Goal: Task Accomplishment & Management: Complete application form

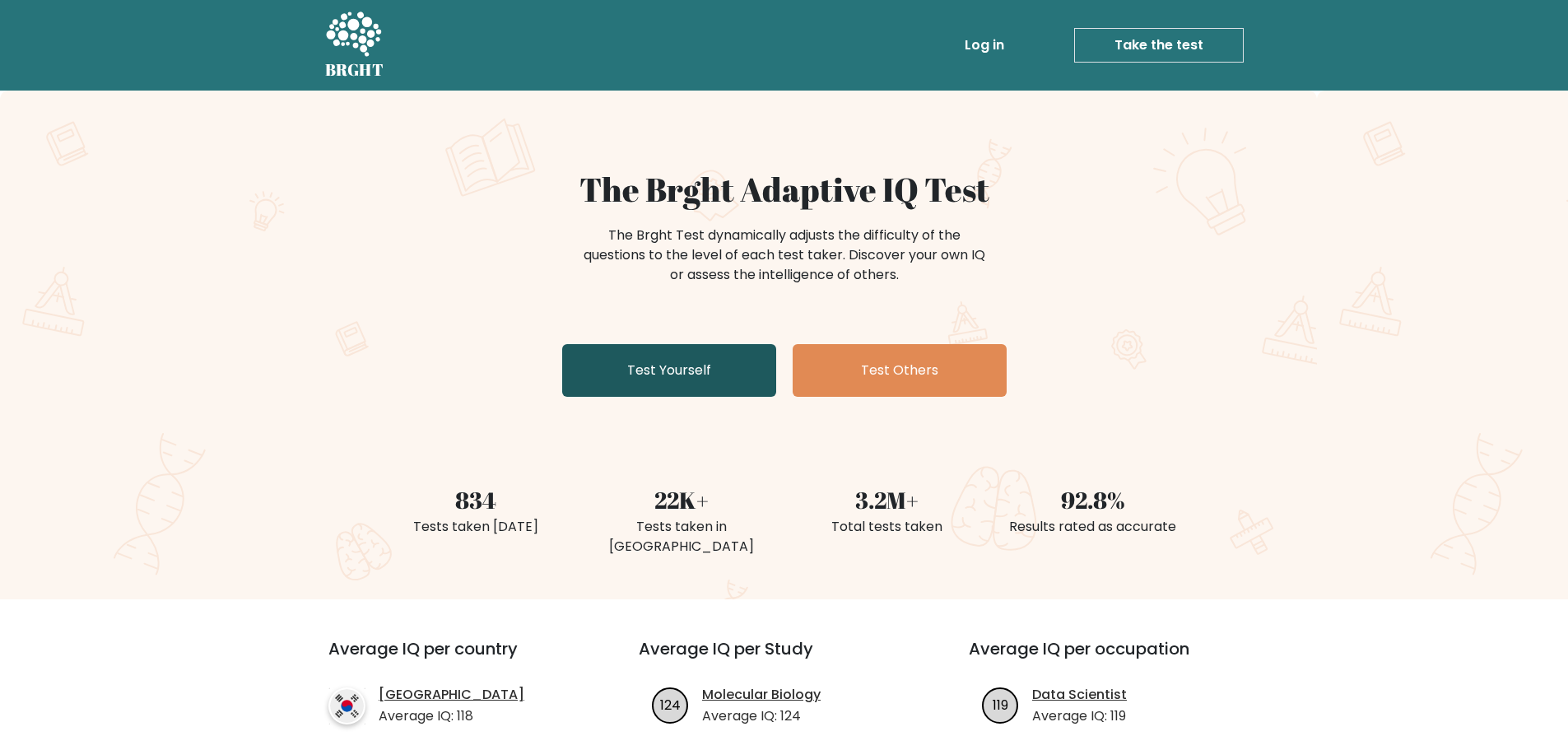
click at [601, 365] on link "Test Yourself" at bounding box center [669, 370] width 214 height 53
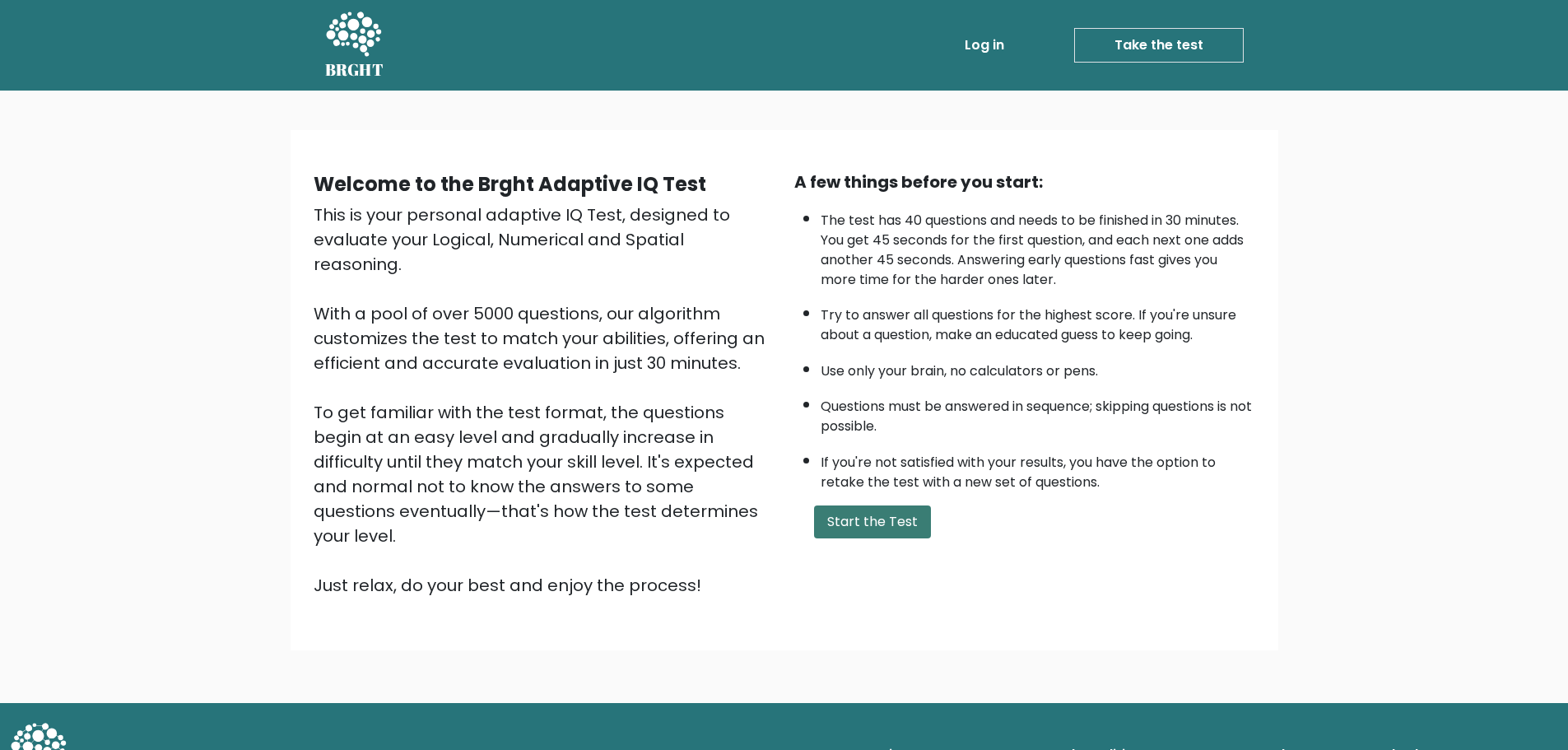
click at [817, 510] on button "Start the Test" at bounding box center [872, 521] width 116 height 33
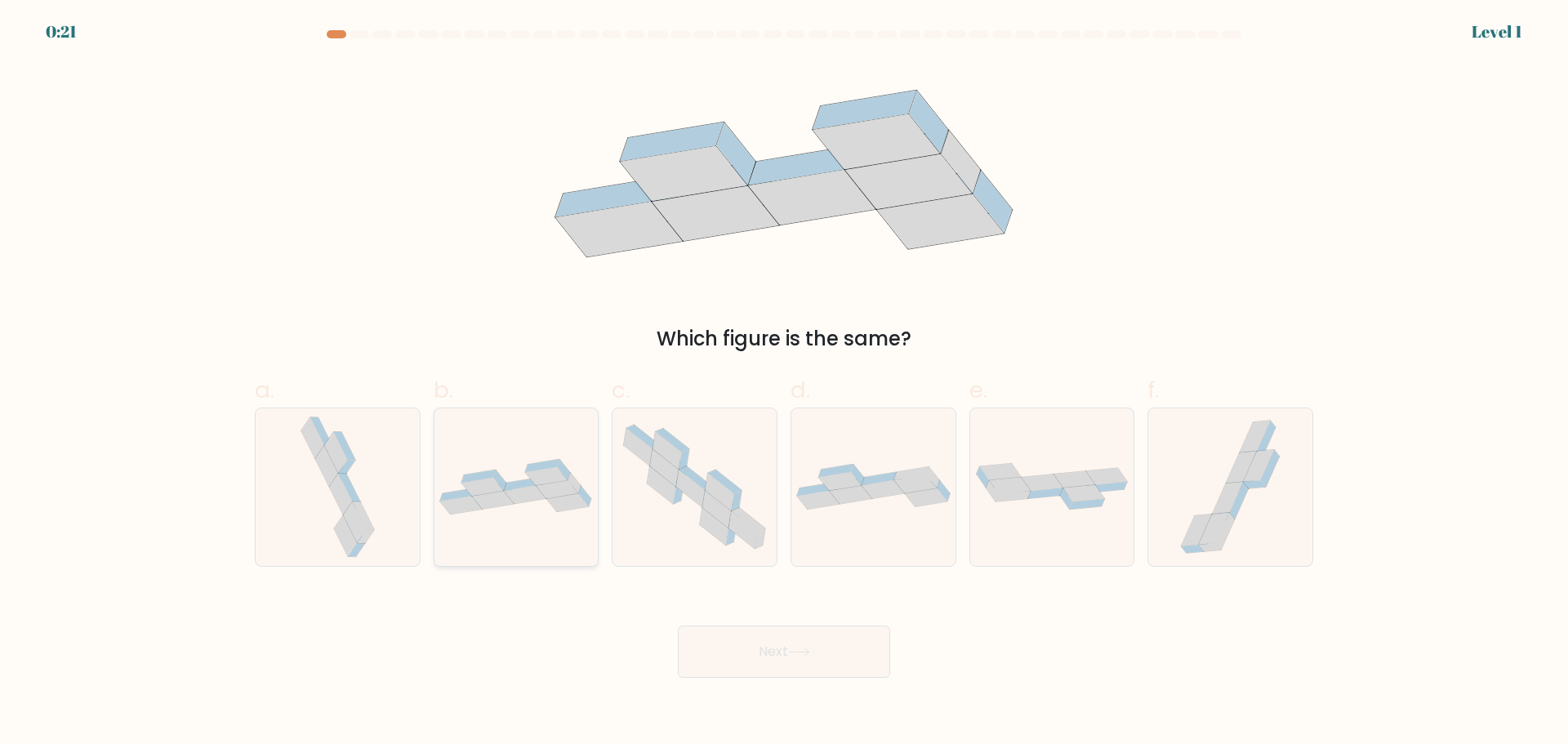
drag, startPoint x: 549, startPoint y: 499, endPoint x: 561, endPoint y: 495, distance: 12.6
click at [554, 498] on icon at bounding box center [569, 502] width 43 height 18
click at [784, 383] on input "b." at bounding box center [784, 377] width 1 height 10
radio input "true"
click at [796, 649] on icon at bounding box center [799, 652] width 22 height 9
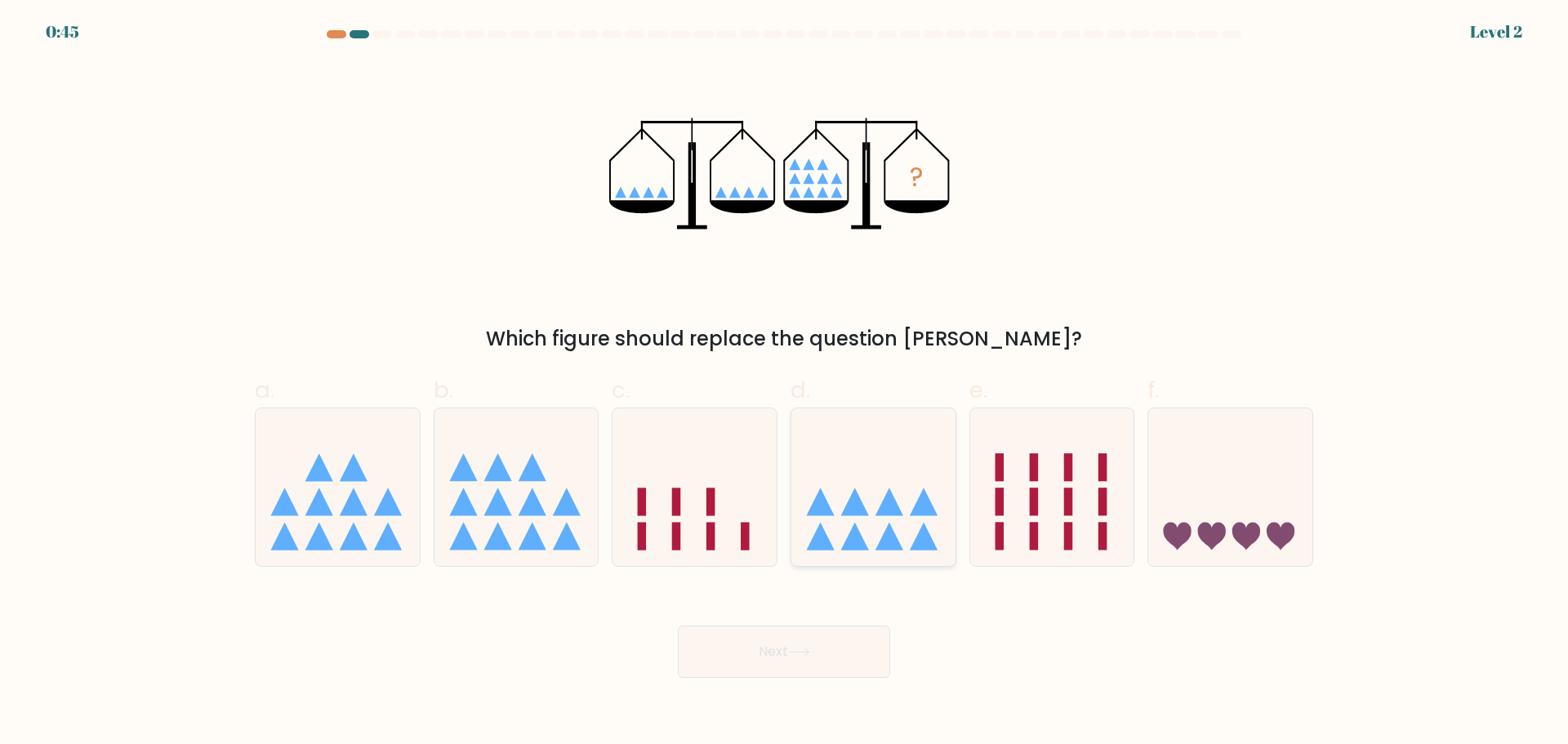
drag, startPoint x: 871, startPoint y: 540, endPoint x: 864, endPoint y: 546, distance: 9.2
click at [866, 542] on icon at bounding box center [874, 486] width 165 height 136
click at [785, 383] on input "d." at bounding box center [784, 377] width 1 height 10
radio input "true"
click at [857, 653] on button "Next" at bounding box center [784, 652] width 213 height 53
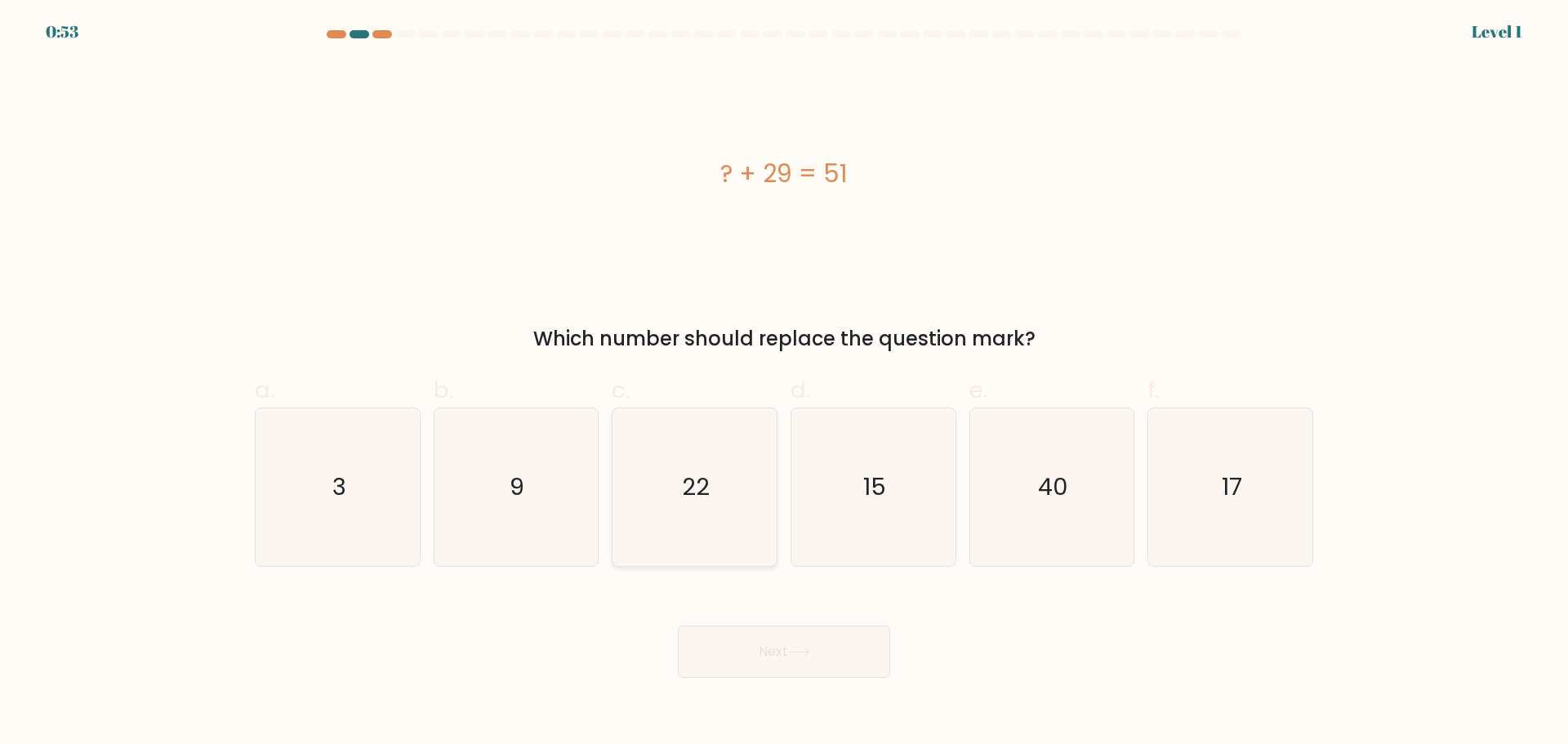
click at [726, 506] on icon "22" at bounding box center [694, 487] width 157 height 157
click at [784, 383] on input "c. 22" at bounding box center [784, 377] width 1 height 10
radio input "true"
click at [802, 642] on button "Next" at bounding box center [784, 652] width 213 height 53
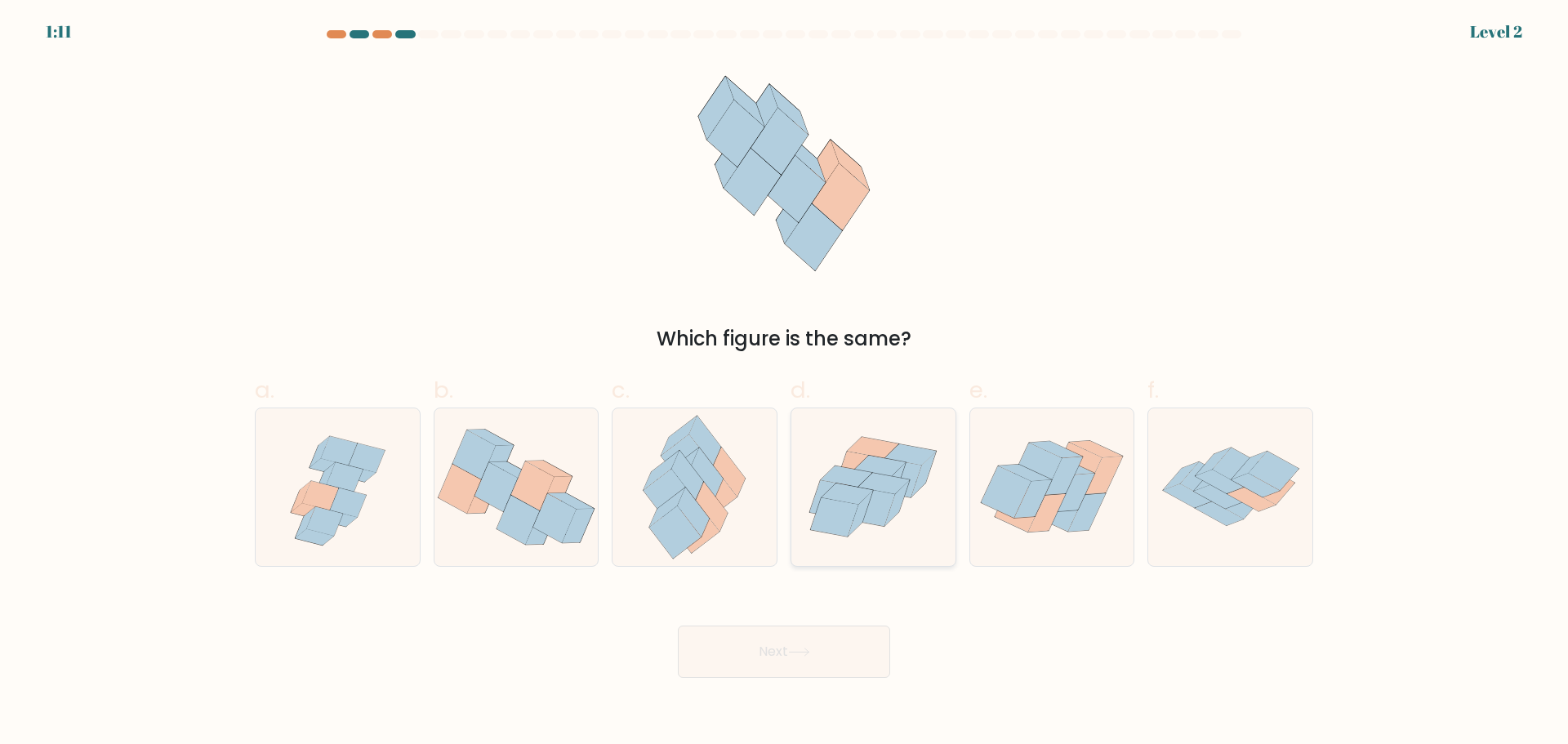
click at [856, 485] on icon at bounding box center [847, 475] width 52 height 21
click at [785, 383] on input "d." at bounding box center [784, 377] width 1 height 10
radio input "true"
click at [854, 653] on button "Next" at bounding box center [784, 652] width 213 height 53
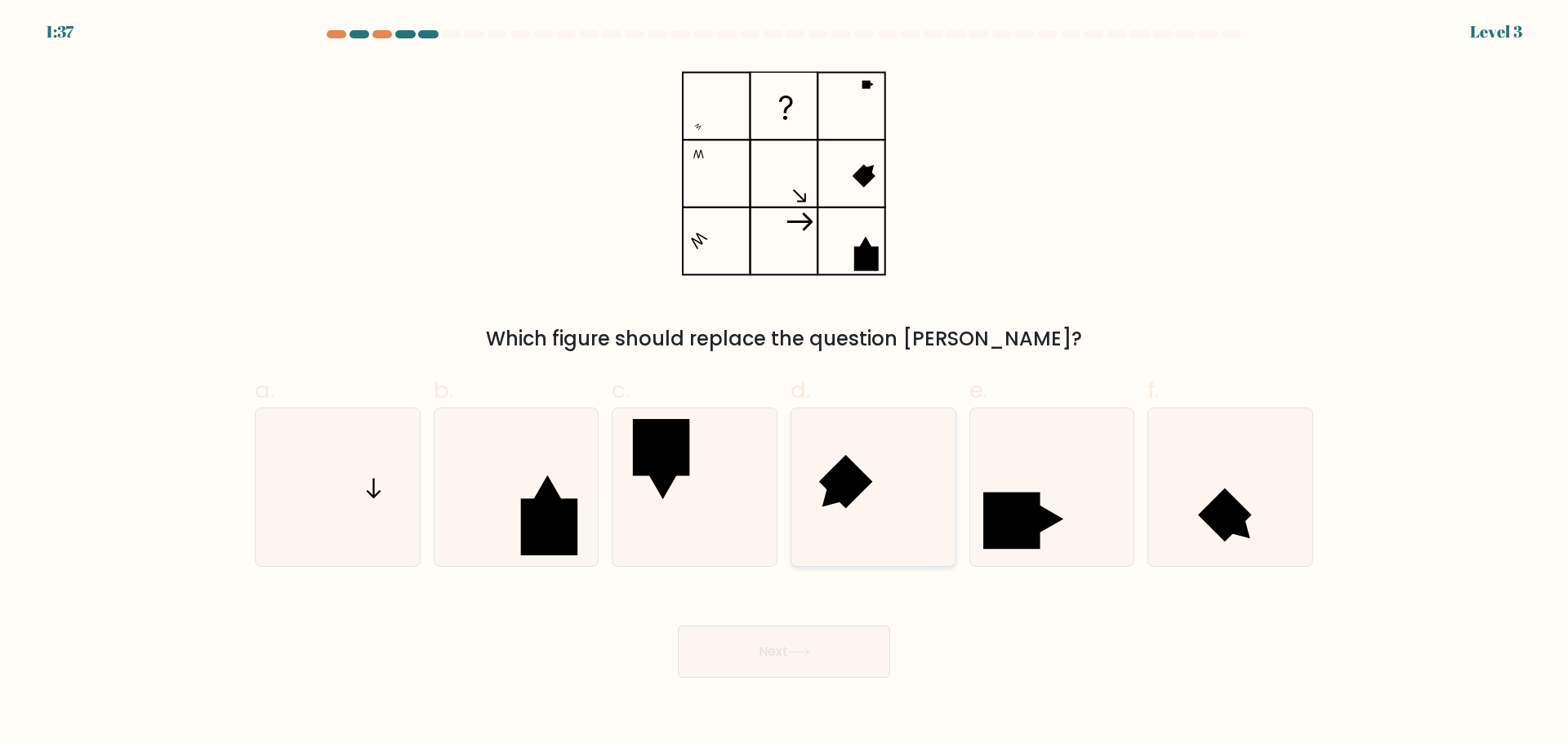
click at [839, 495] on rect at bounding box center [846, 482] width 54 height 54
click at [785, 383] on input "d." at bounding box center [784, 377] width 1 height 10
radio input "true"
click at [770, 659] on button "Next" at bounding box center [784, 652] width 213 height 53
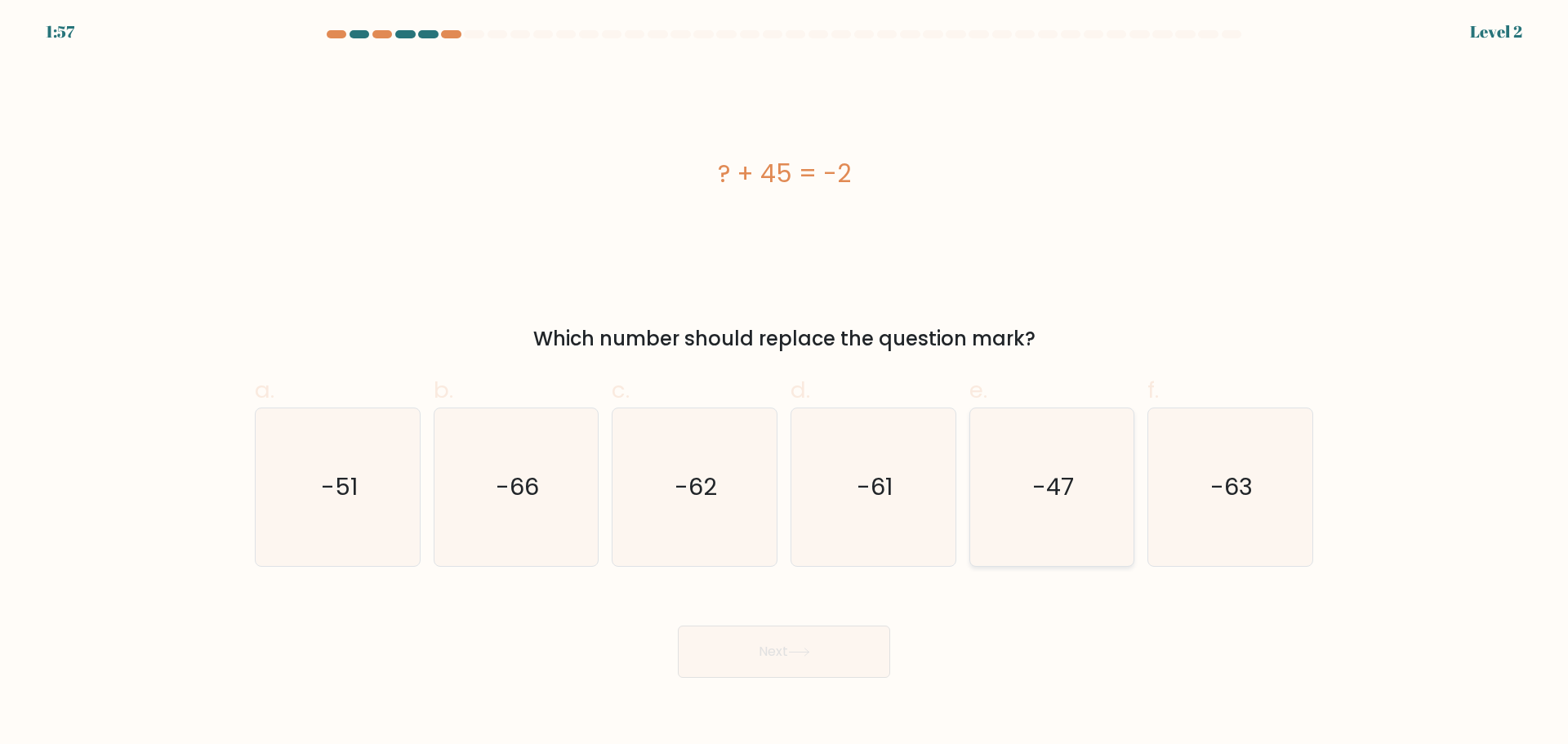
click at [1059, 492] on text "-47" at bounding box center [1052, 486] width 42 height 32
click at [785, 383] on input "e. -47" at bounding box center [784, 377] width 1 height 10
radio input "true"
click at [827, 655] on button "Next" at bounding box center [784, 652] width 213 height 53
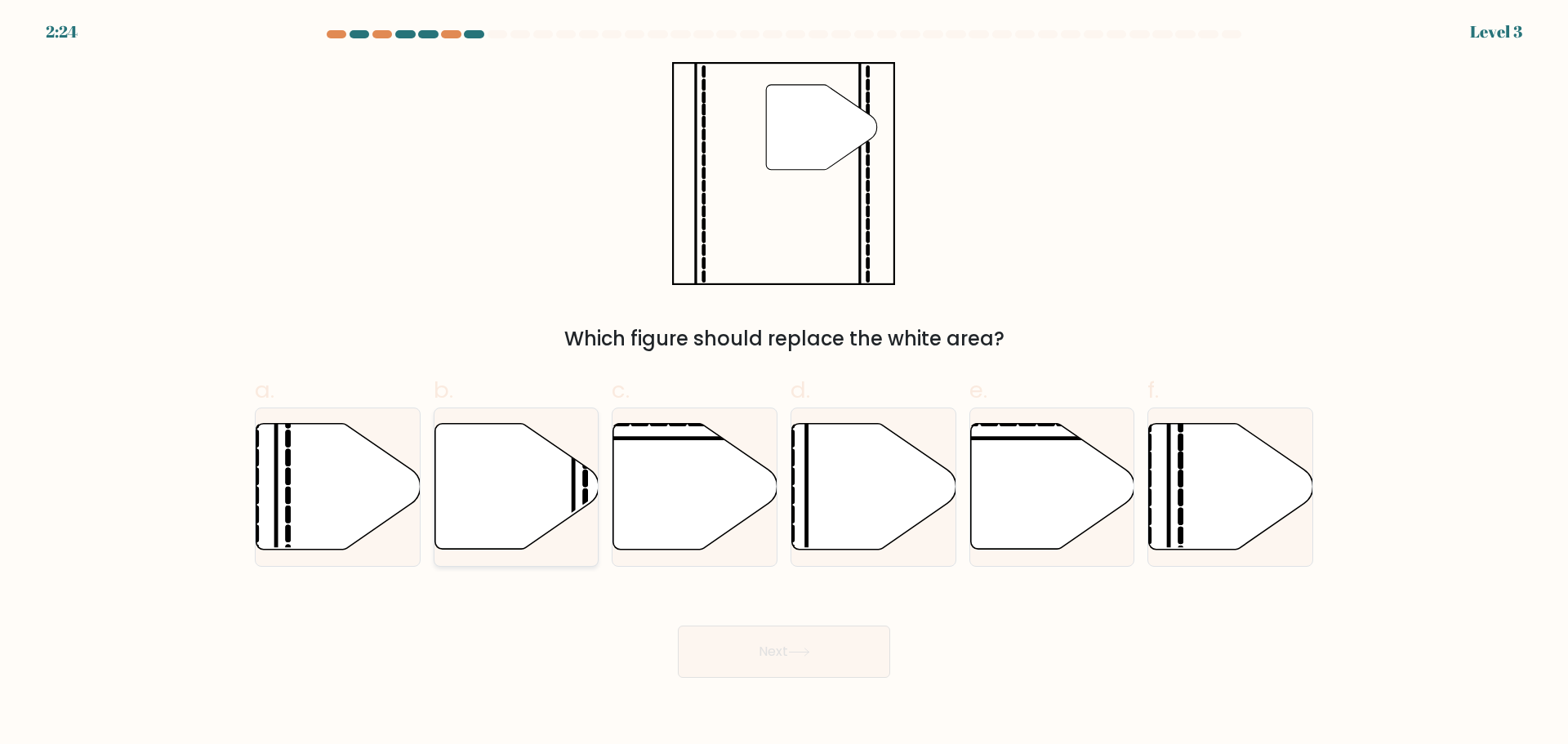
click at [502, 500] on icon at bounding box center [517, 486] width 165 height 126
click at [784, 383] on input "b." at bounding box center [784, 377] width 1 height 10
radio input "true"
click at [700, 652] on button "Next" at bounding box center [784, 652] width 213 height 53
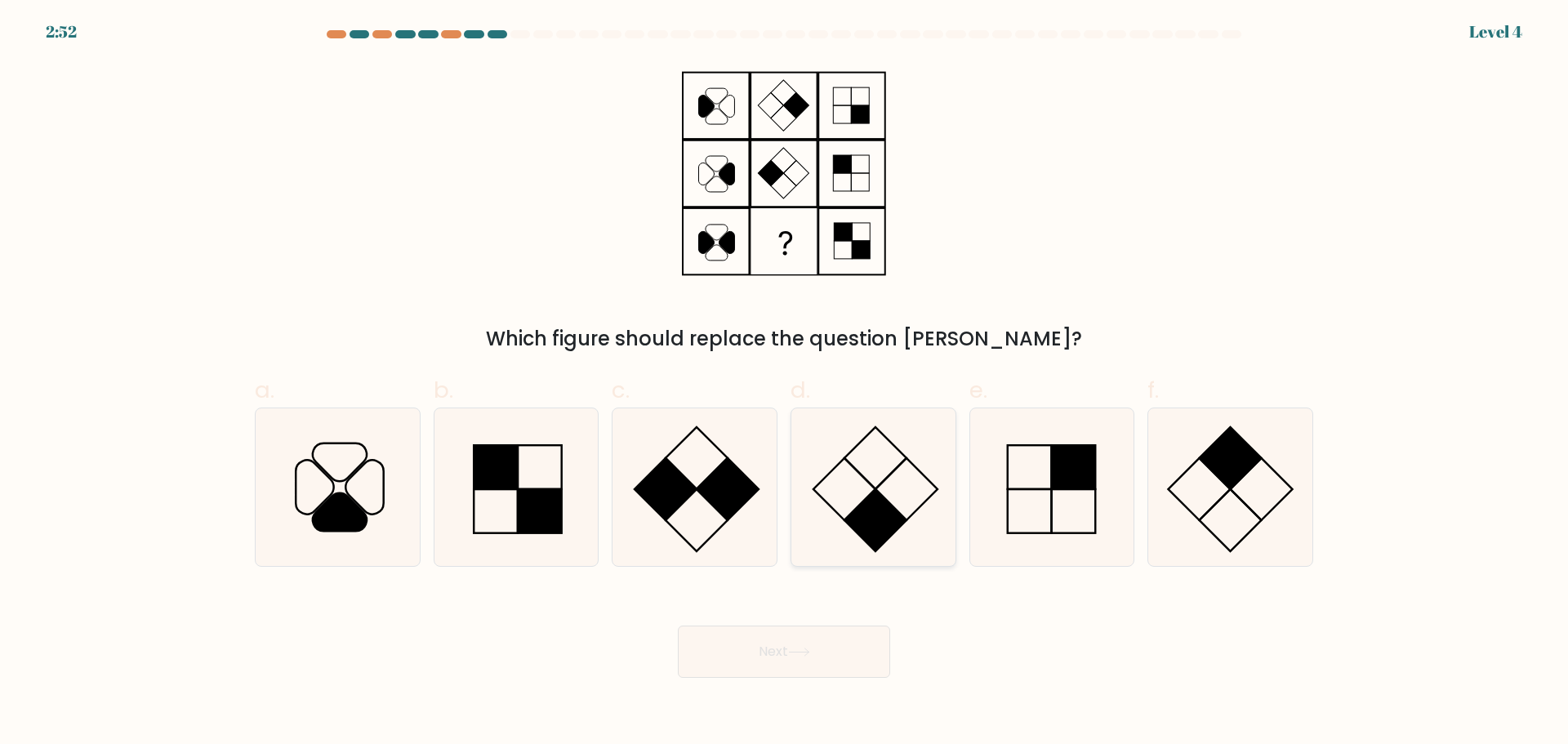
click at [879, 465] on icon at bounding box center [873, 487] width 157 height 157
click at [785, 383] on input "d." at bounding box center [784, 377] width 1 height 10
radio input "true"
click at [844, 652] on button "Next" at bounding box center [784, 652] width 213 height 53
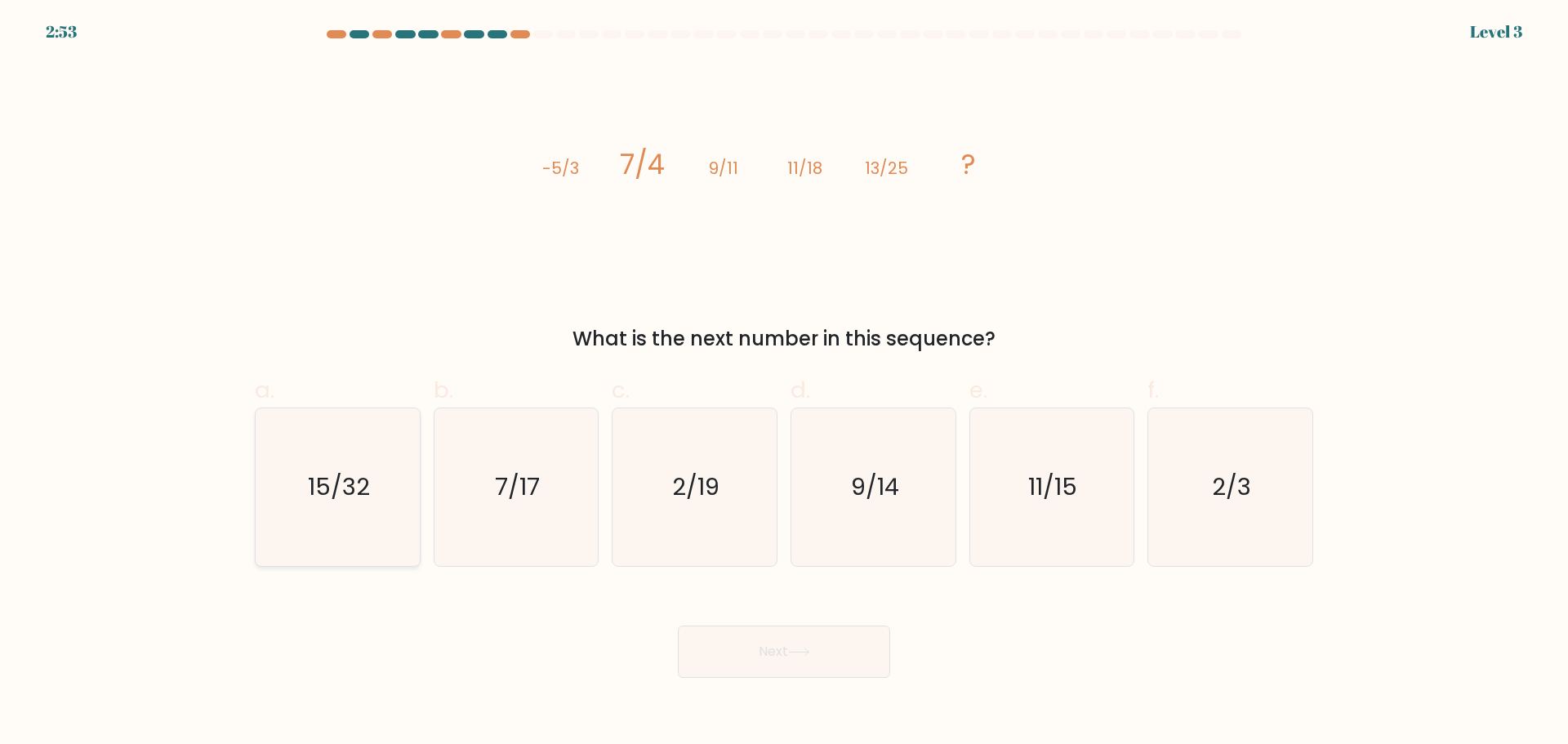
click at [357, 500] on text "15/32" at bounding box center [338, 486] width 62 height 32
click at [784, 383] on input "a. 15/32" at bounding box center [784, 377] width 1 height 10
radio input "true"
click at [853, 651] on button "Next" at bounding box center [784, 652] width 213 height 53
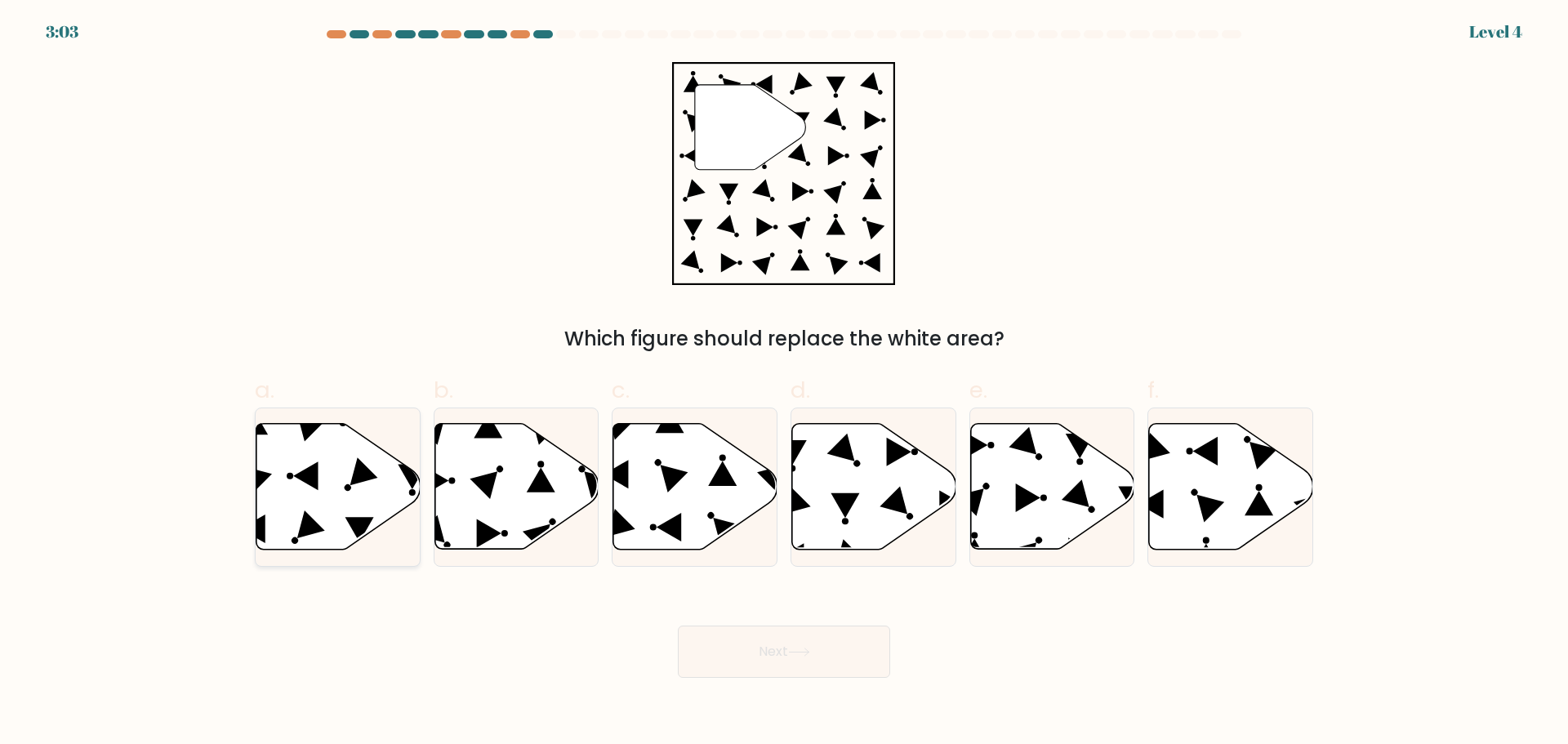
click at [322, 475] on icon at bounding box center [338, 486] width 165 height 126
click at [784, 383] on input "a." at bounding box center [784, 377] width 1 height 10
radio input "true"
click at [820, 636] on button "Next" at bounding box center [784, 652] width 213 height 53
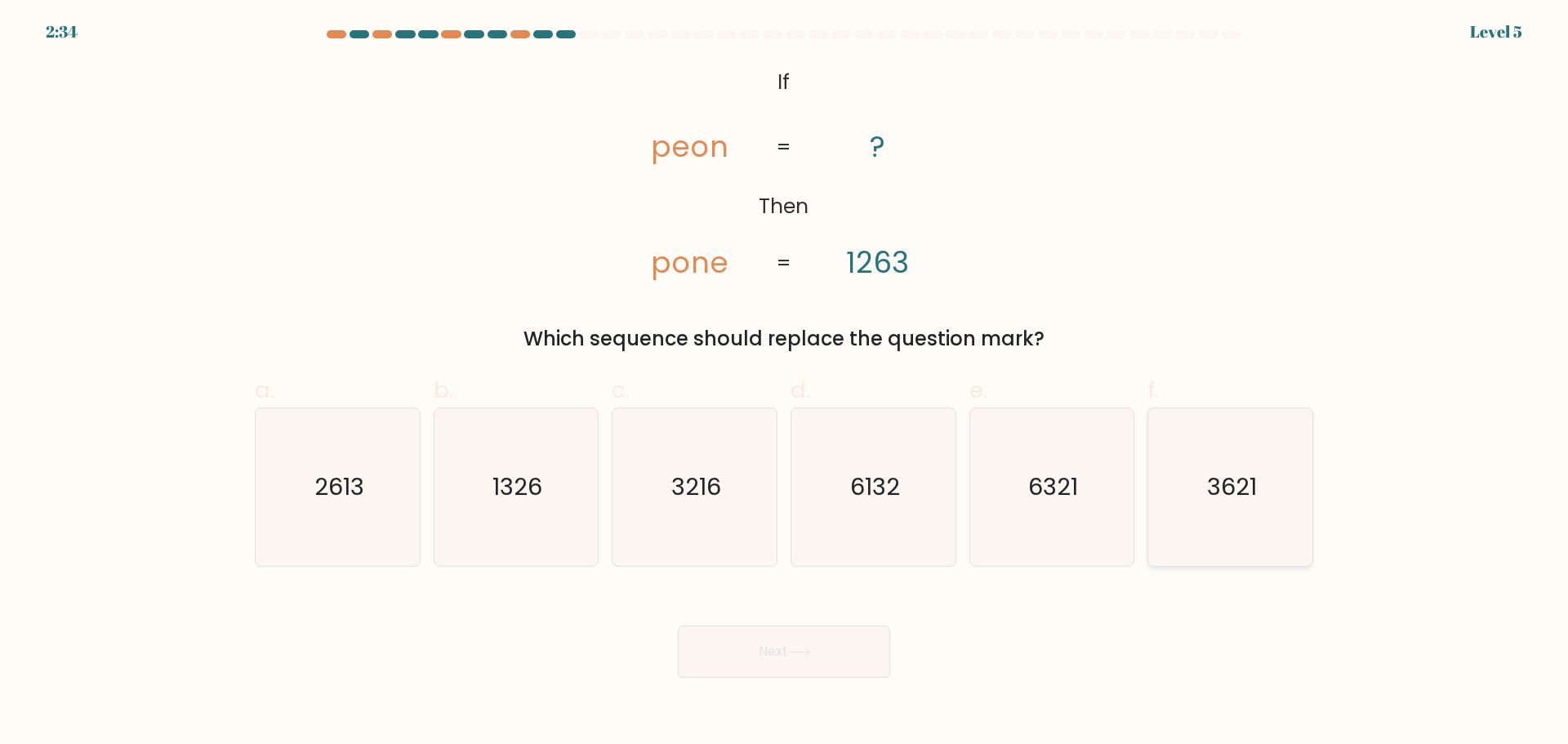
drag, startPoint x: 1184, startPoint y: 493, endPoint x: 1184, endPoint y: 506, distance: 13.0
click at [1192, 494] on icon "3621" at bounding box center [1230, 487] width 157 height 157
click at [785, 383] on input "f. 3621" at bounding box center [784, 377] width 1 height 10
radio input "true"
click at [728, 655] on button "Next" at bounding box center [784, 652] width 213 height 53
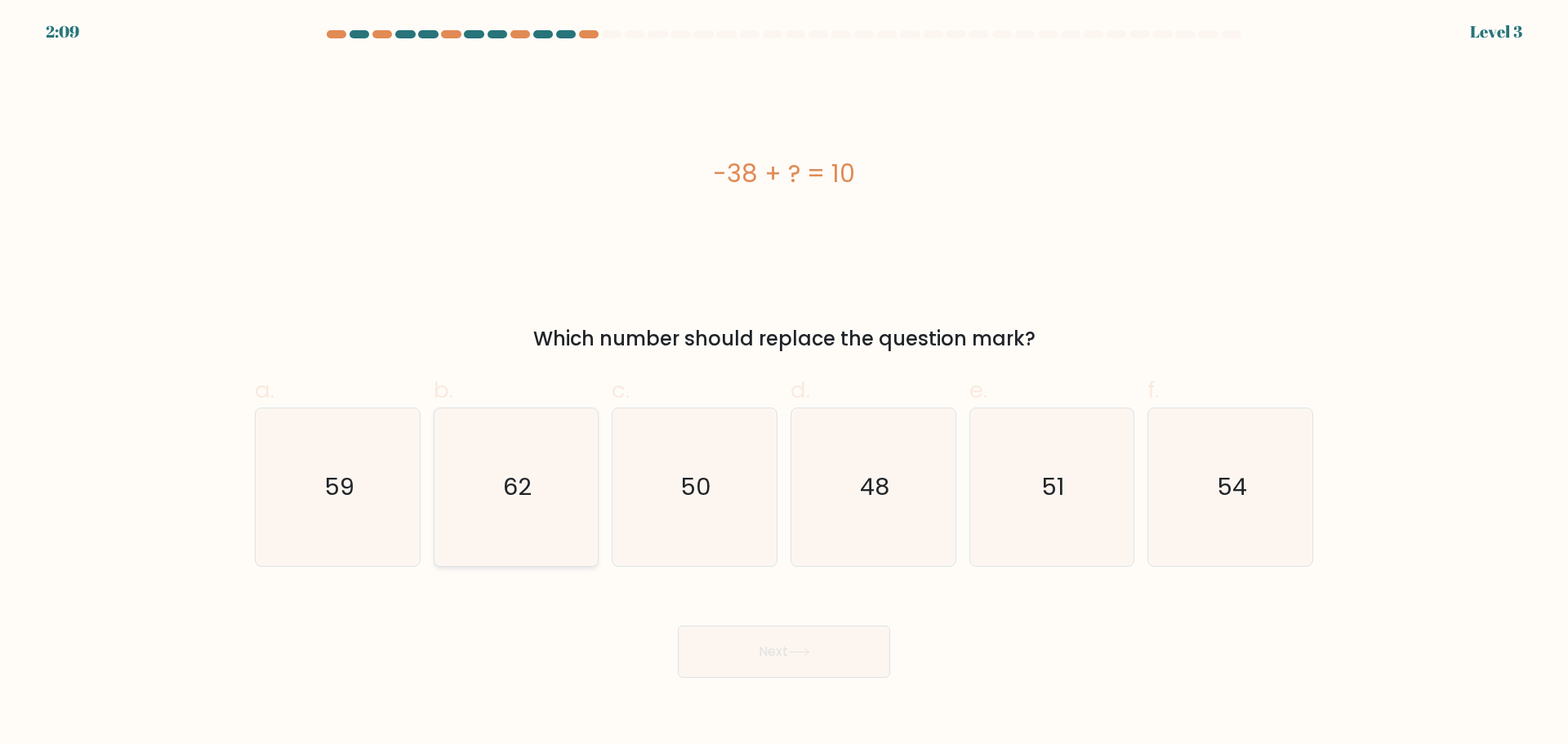
click at [531, 472] on text "62" at bounding box center [517, 486] width 29 height 32
click at [784, 383] on input "b. 62" at bounding box center [784, 377] width 1 height 10
radio input "true"
click at [746, 644] on button "Next" at bounding box center [784, 652] width 213 height 53
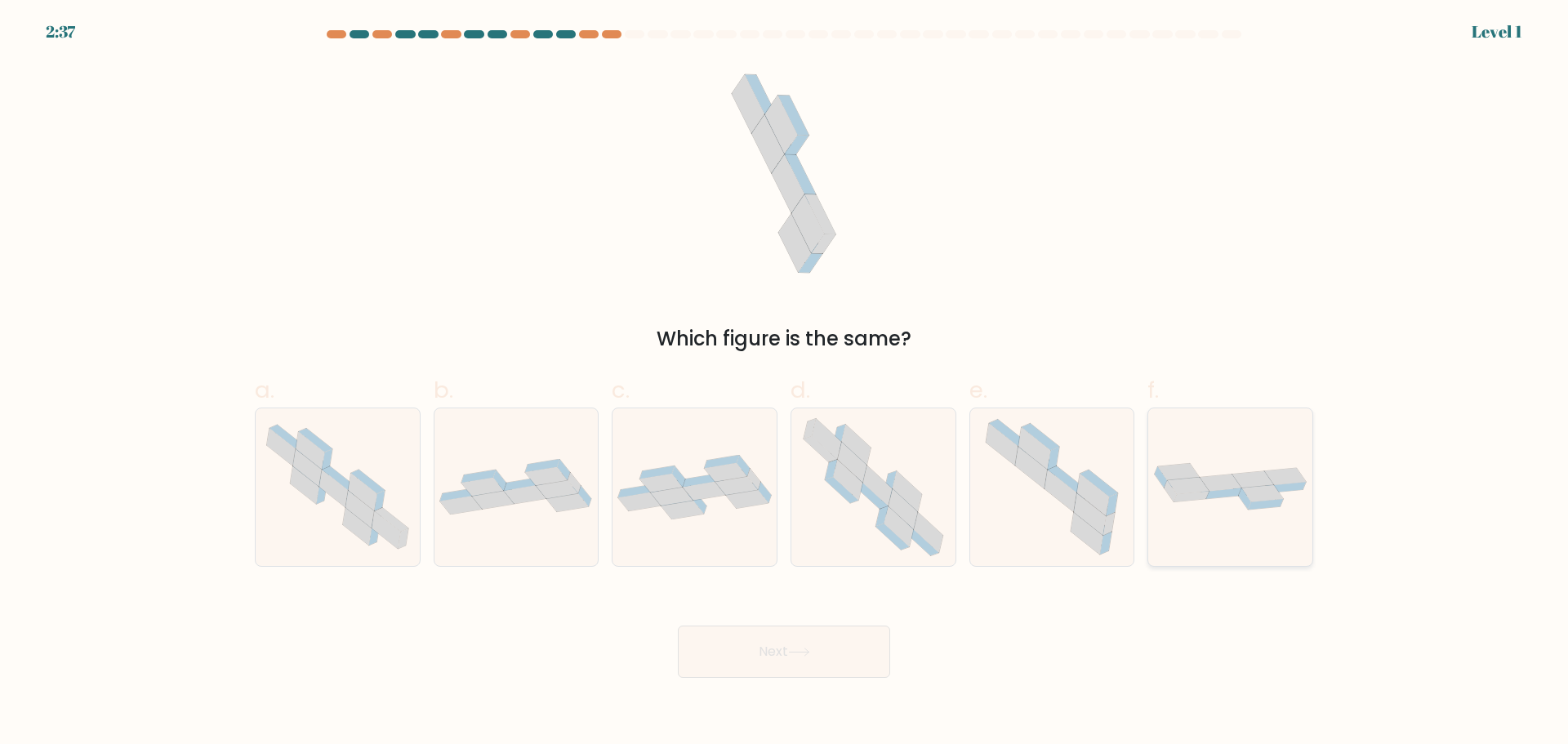
click at [1192, 493] on icon at bounding box center [1188, 486] width 42 height 18
click at [785, 383] on input "f." at bounding box center [784, 377] width 1 height 10
radio input "true"
click at [839, 670] on button "Next" at bounding box center [784, 652] width 213 height 53
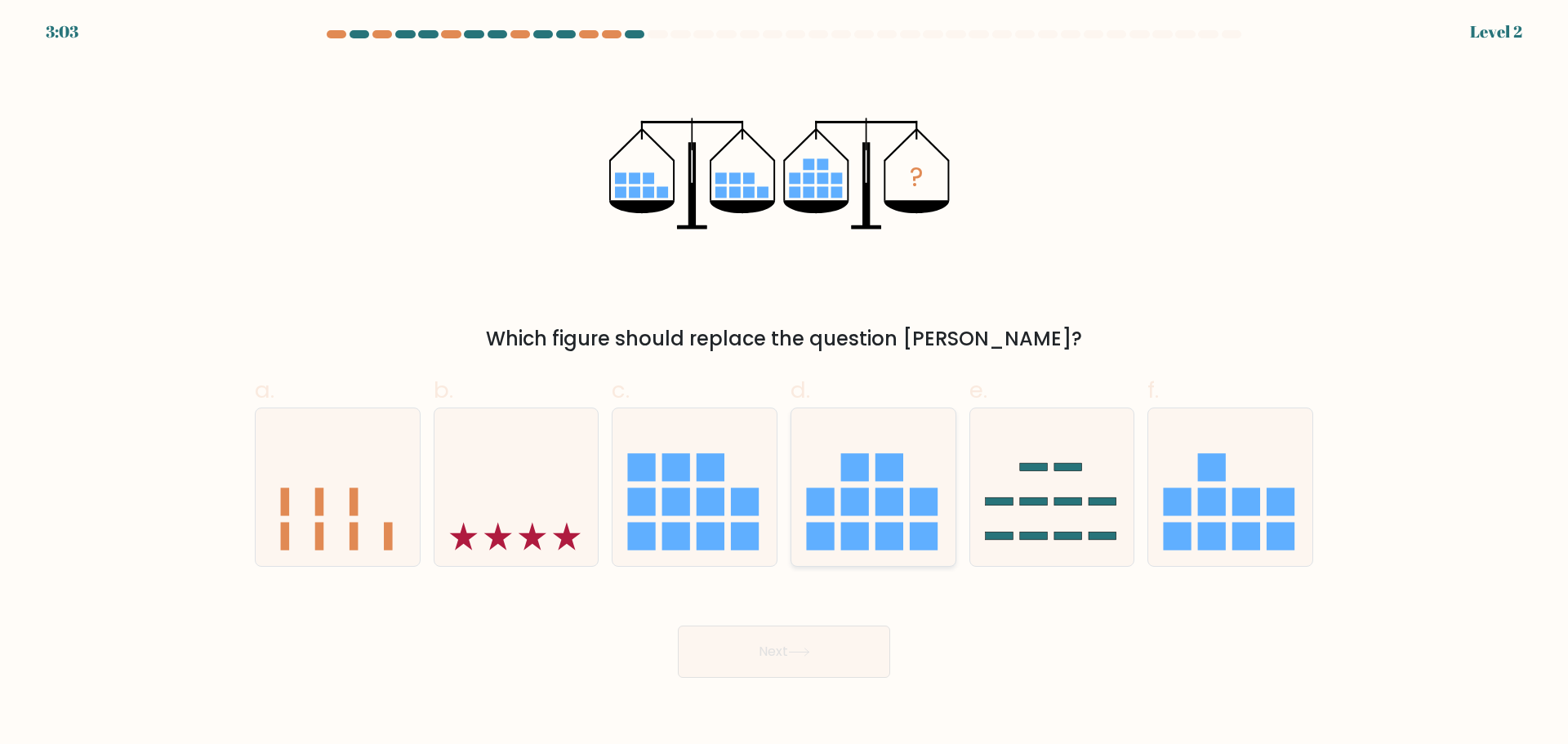
click at [870, 482] on icon at bounding box center [874, 486] width 165 height 136
click at [785, 383] on input "d." at bounding box center [784, 377] width 1 height 10
radio input "true"
click at [810, 648] on icon at bounding box center [799, 652] width 22 height 9
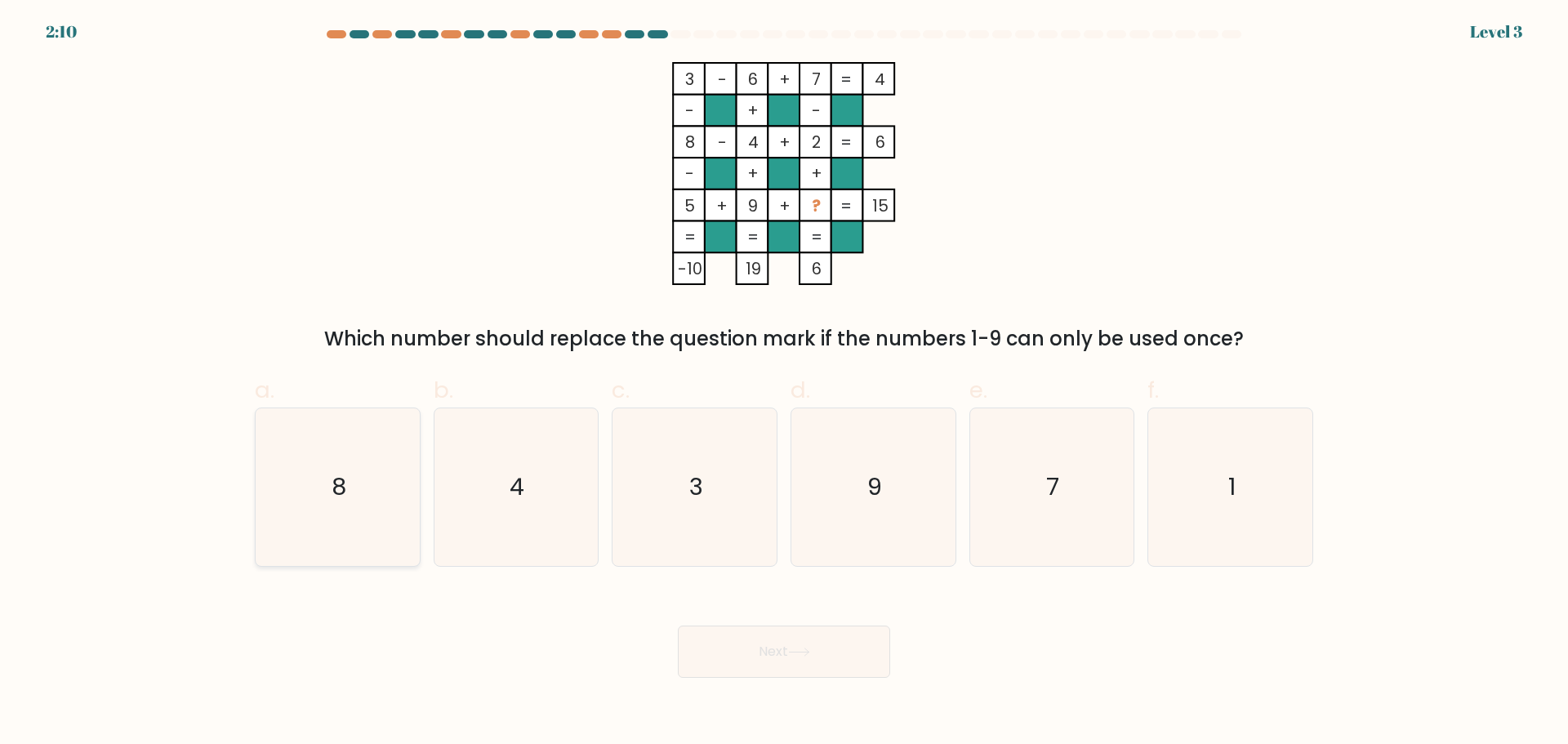
click at [381, 448] on icon "8" at bounding box center [337, 487] width 157 height 157
click at [784, 383] on input "a. 8" at bounding box center [784, 377] width 1 height 10
radio input "true"
click at [819, 665] on button "Next" at bounding box center [784, 652] width 213 height 53
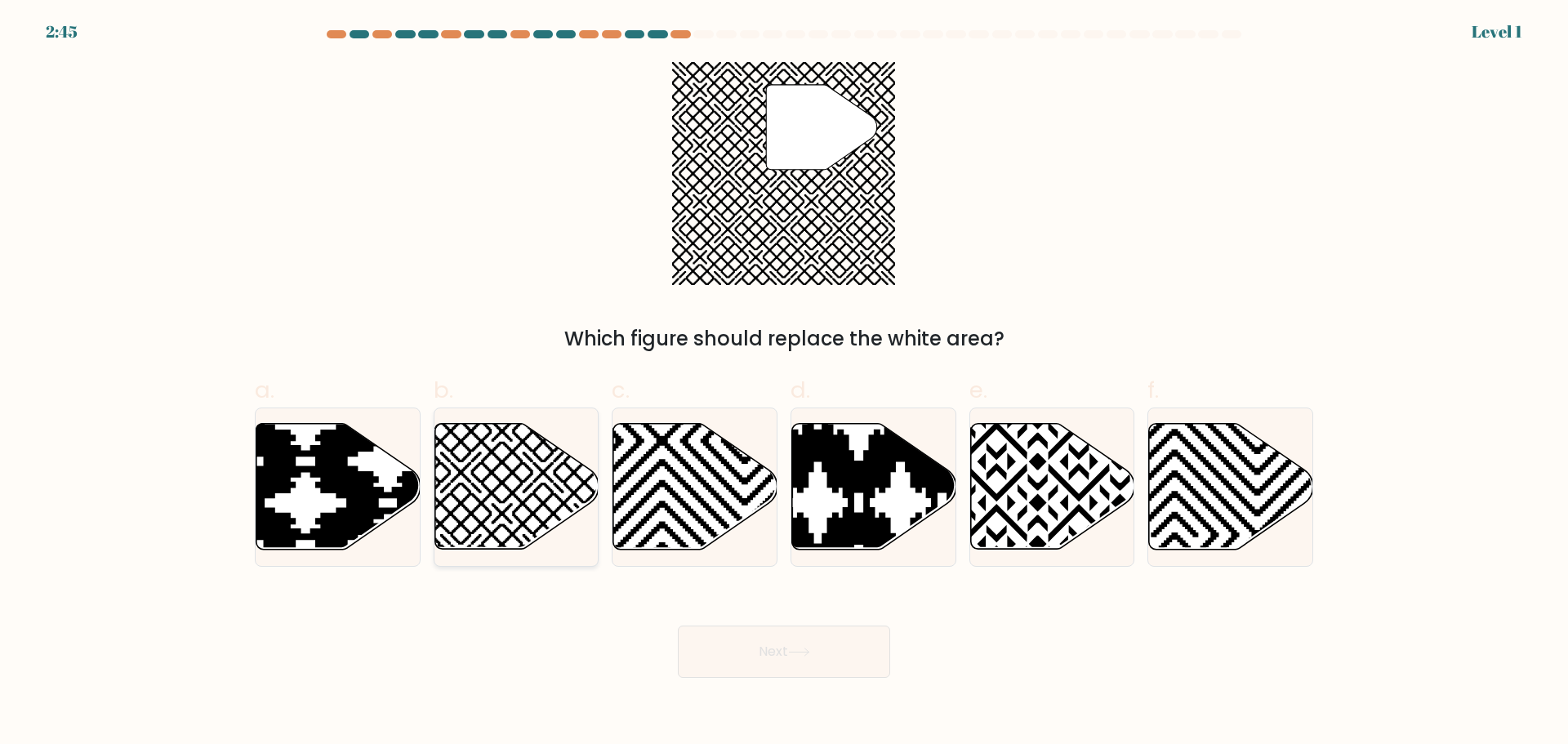
drag, startPoint x: 435, startPoint y: 483, endPoint x: 446, endPoint y: 483, distance: 11.0
click at [444, 483] on icon at bounding box center [517, 486] width 165 height 126
click at [784, 383] on input "b." at bounding box center [784, 377] width 1 height 10
radio input "true"
click at [737, 652] on button "Next" at bounding box center [784, 652] width 213 height 53
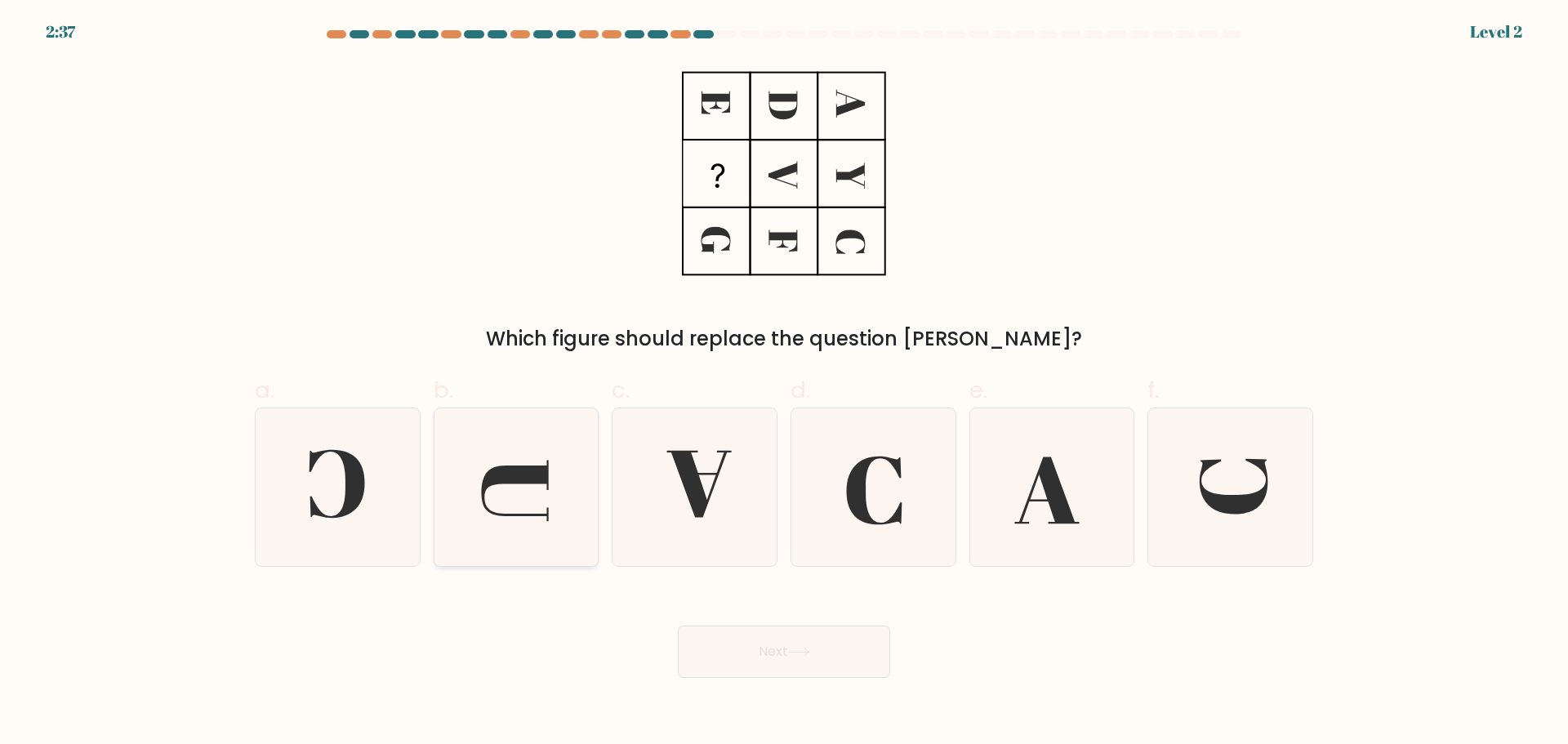
click at [549, 494] on icon at bounding box center [516, 487] width 157 height 157
click at [784, 383] on input "b." at bounding box center [784, 377] width 1 height 10
radio input "true"
click at [849, 660] on button "Next" at bounding box center [784, 652] width 213 height 53
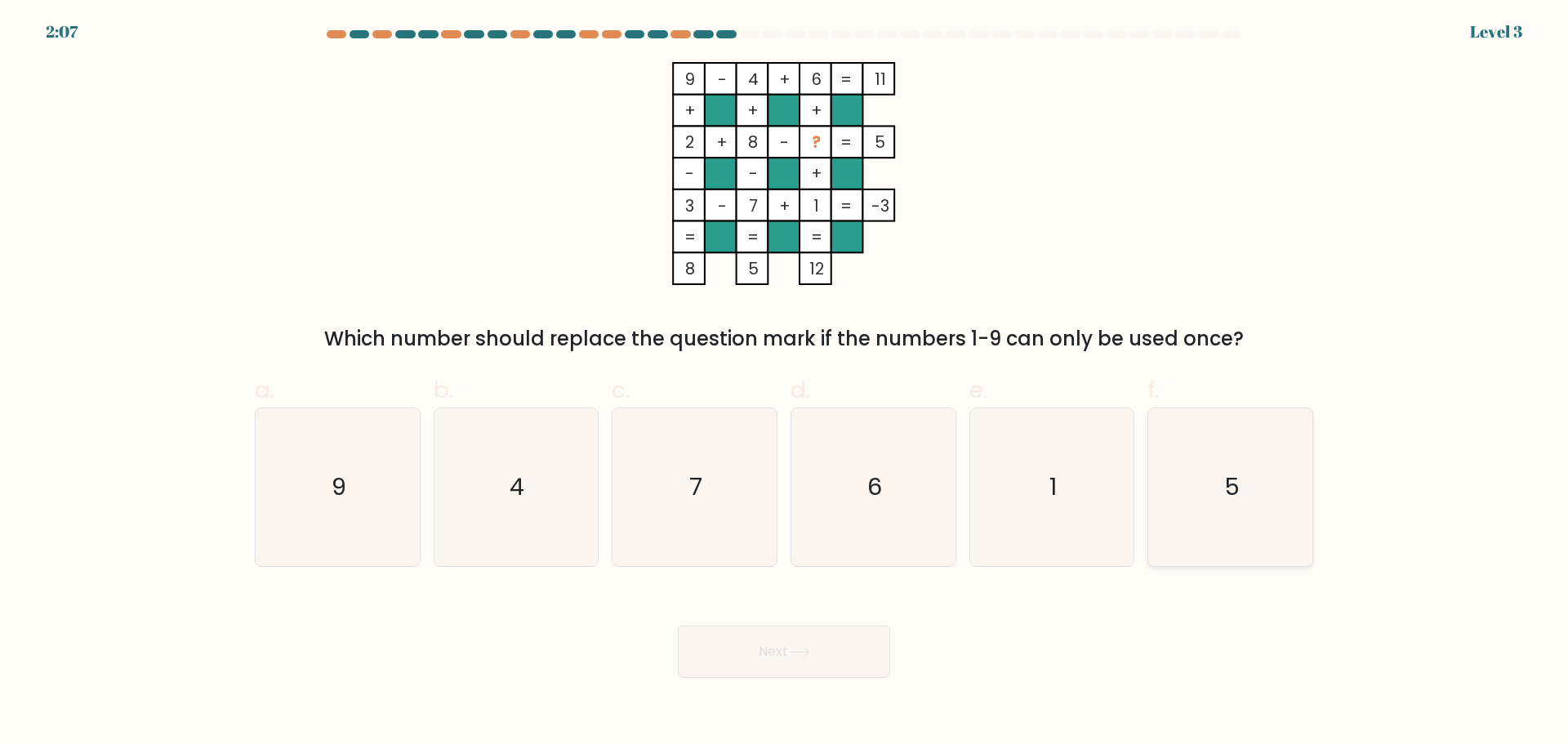
click at [1221, 502] on icon "5" at bounding box center [1230, 487] width 157 height 157
click at [785, 383] on input "f. 5" at bounding box center [784, 377] width 1 height 10
radio input "true"
click at [858, 640] on button "Next" at bounding box center [784, 652] width 213 height 53
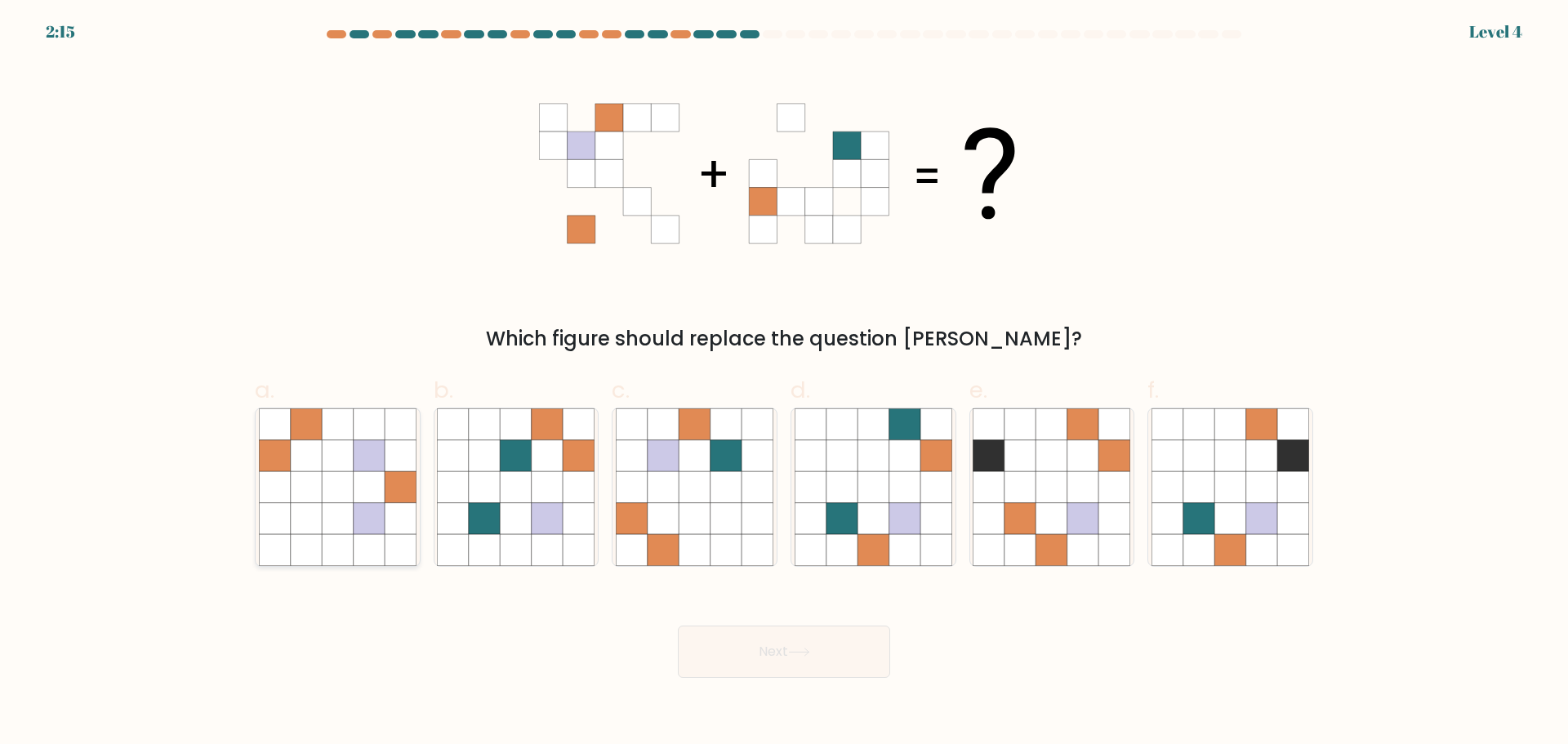
click at [357, 520] on icon at bounding box center [369, 518] width 31 height 31
click at [784, 383] on input "a." at bounding box center [784, 377] width 1 height 10
radio input "true"
click at [787, 648] on button "Next" at bounding box center [784, 652] width 213 height 53
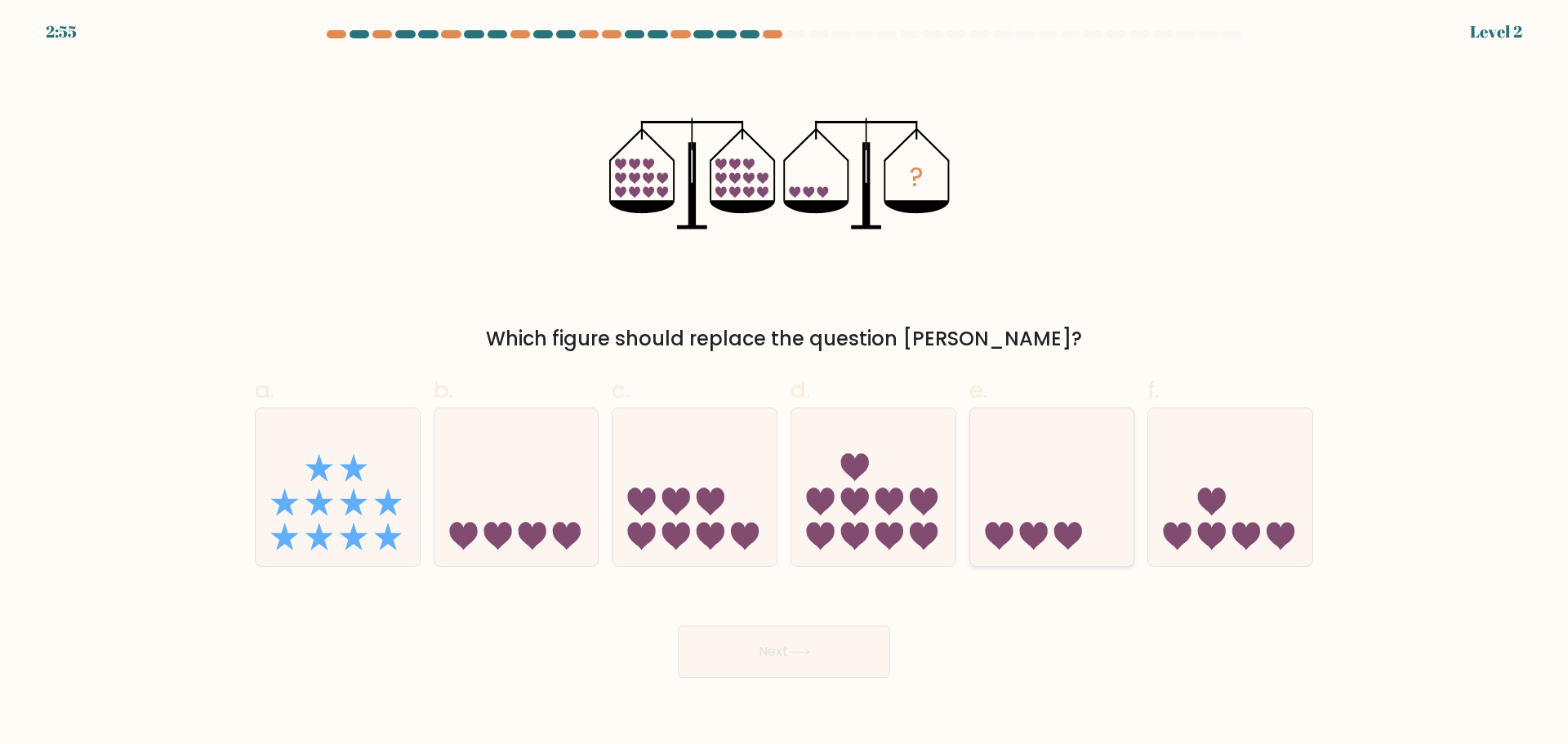
click at [1006, 473] on icon at bounding box center [1052, 486] width 165 height 136
click at [785, 383] on input "e." at bounding box center [784, 377] width 1 height 10
radio input "true"
click at [823, 650] on button "Next" at bounding box center [784, 652] width 213 height 53
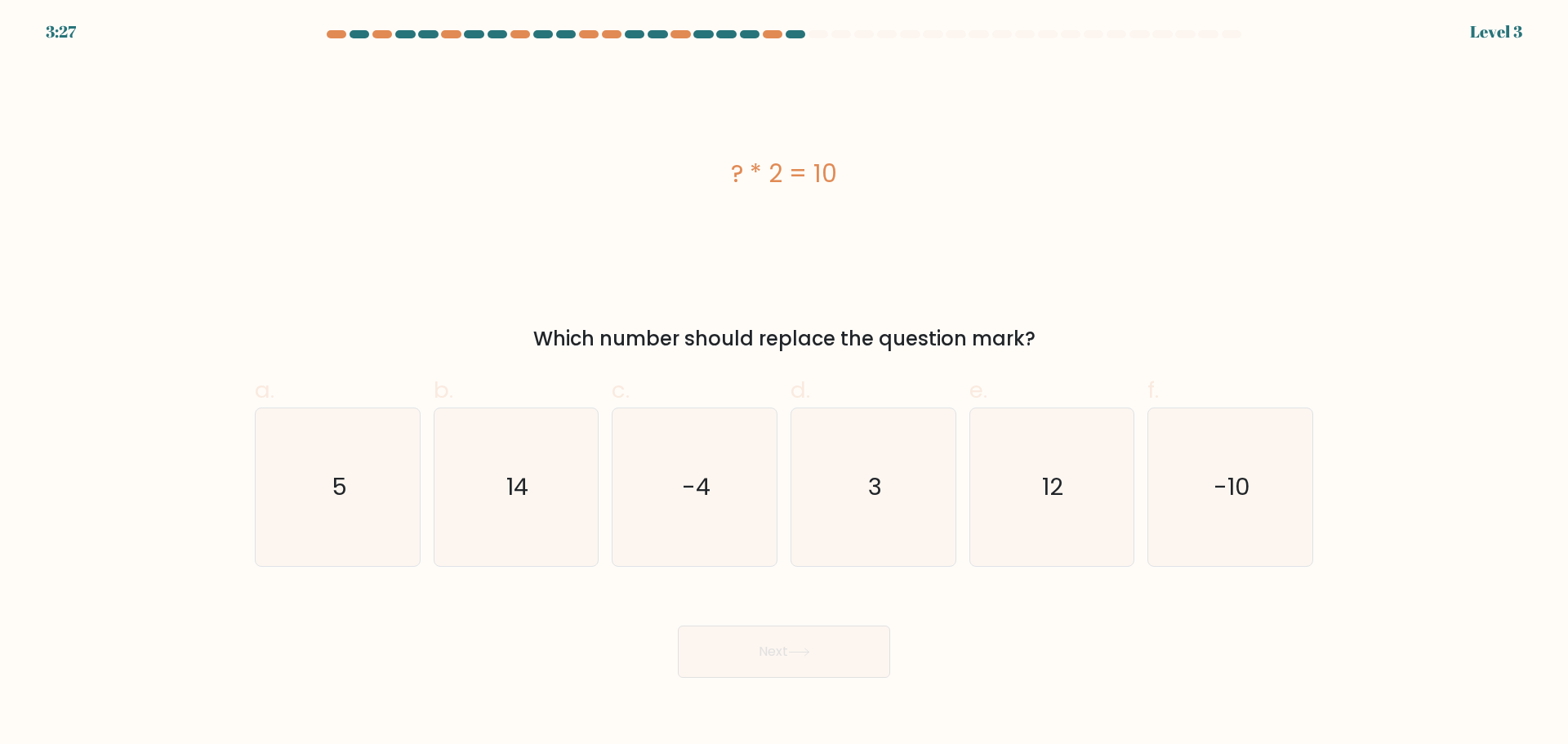
drag, startPoint x: 387, startPoint y: 498, endPoint x: 423, endPoint y: 523, distance: 43.8
click at [398, 507] on icon "5" at bounding box center [337, 487] width 157 height 157
click at [784, 383] on input "a. 5" at bounding box center [784, 377] width 1 height 10
radio input "true"
click at [750, 655] on button "Next" at bounding box center [784, 652] width 213 height 53
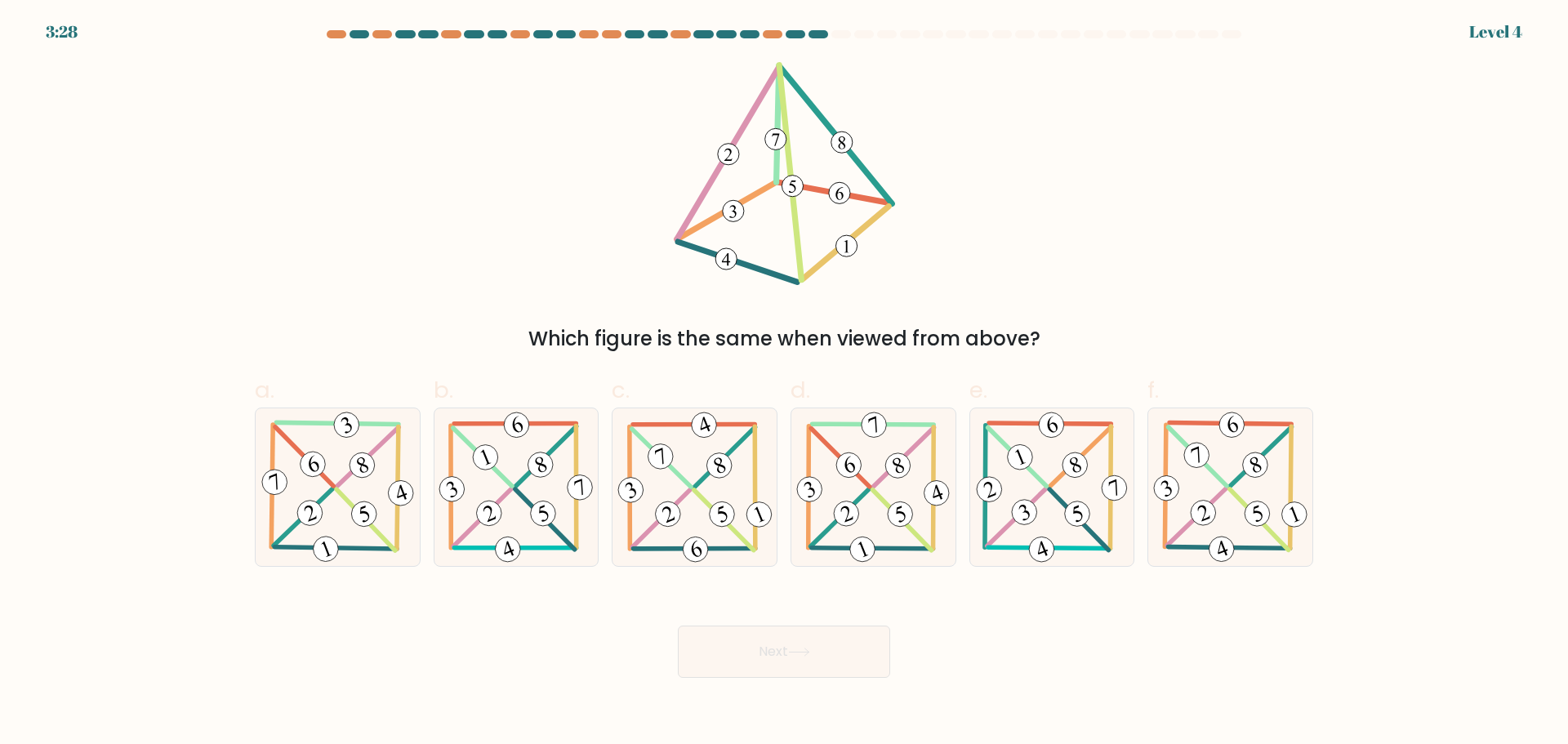
drag, startPoint x: 837, startPoint y: 139, endPoint x: 675, endPoint y: 234, distance: 187.8
click at [675, 234] on icon at bounding box center [784, 173] width 222 height 223
click at [1171, 479] on 346 at bounding box center [1166, 487] width 32 height 32
click at [785, 383] on input "f." at bounding box center [784, 377] width 1 height 10
radio input "true"
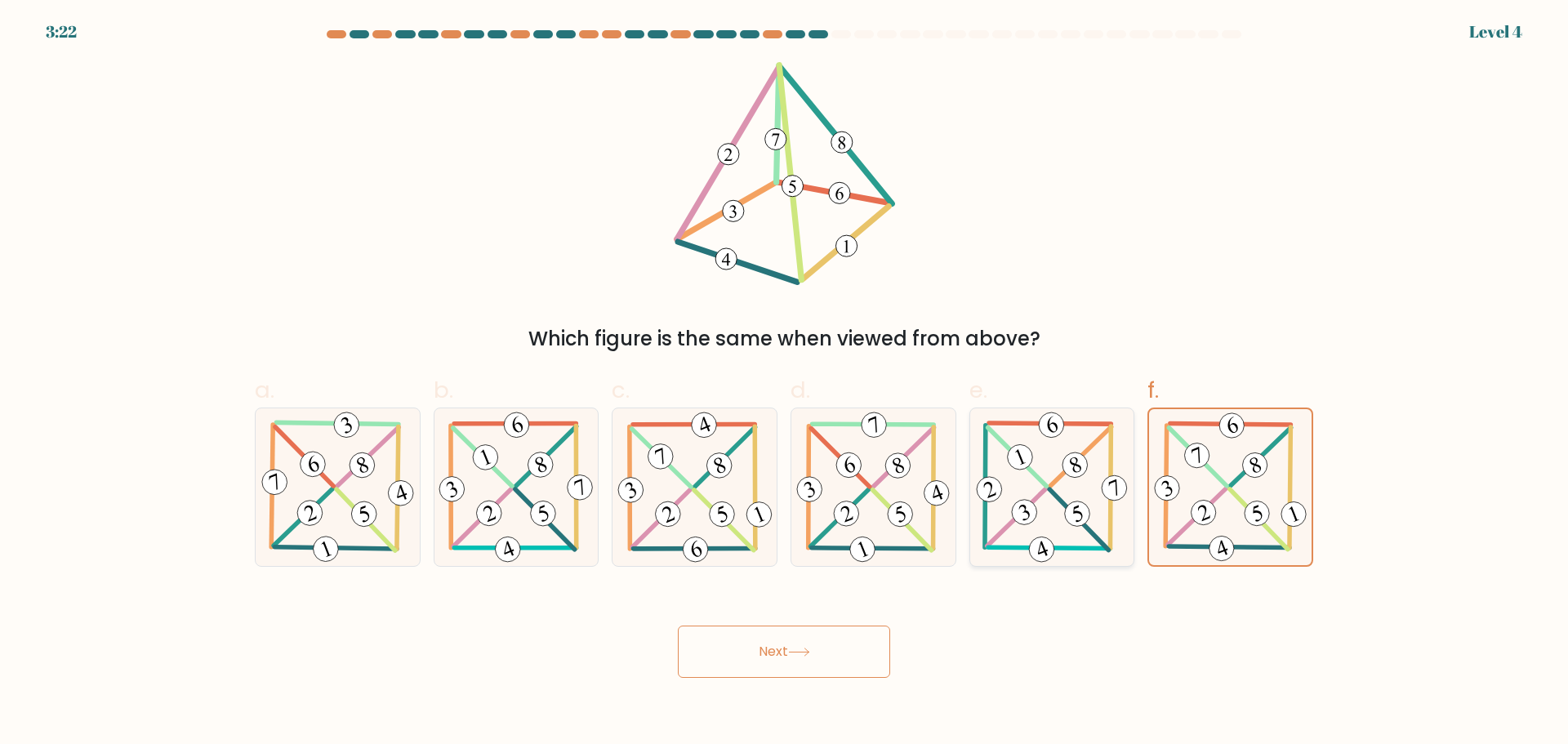
click at [1052, 457] on icon at bounding box center [1051, 487] width 158 height 157
click at [785, 383] on input "e." at bounding box center [784, 377] width 1 height 10
radio input "true"
click at [852, 656] on button "Next" at bounding box center [784, 652] width 213 height 53
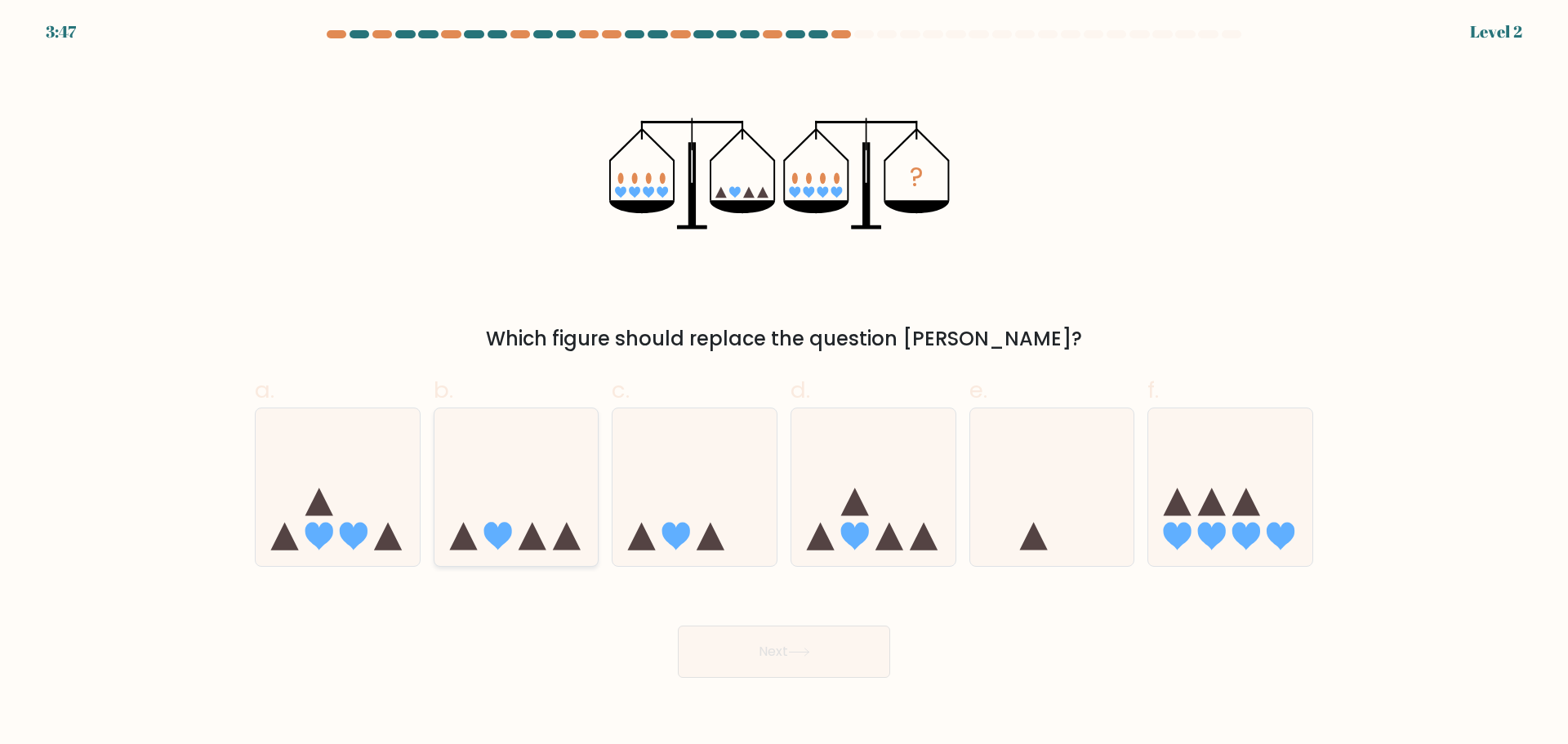
click at [567, 536] on icon at bounding box center [567, 536] width 28 height 28
click at [784, 383] on input "b." at bounding box center [784, 377] width 1 height 10
radio input "true"
click at [728, 639] on button "Next" at bounding box center [784, 652] width 213 height 53
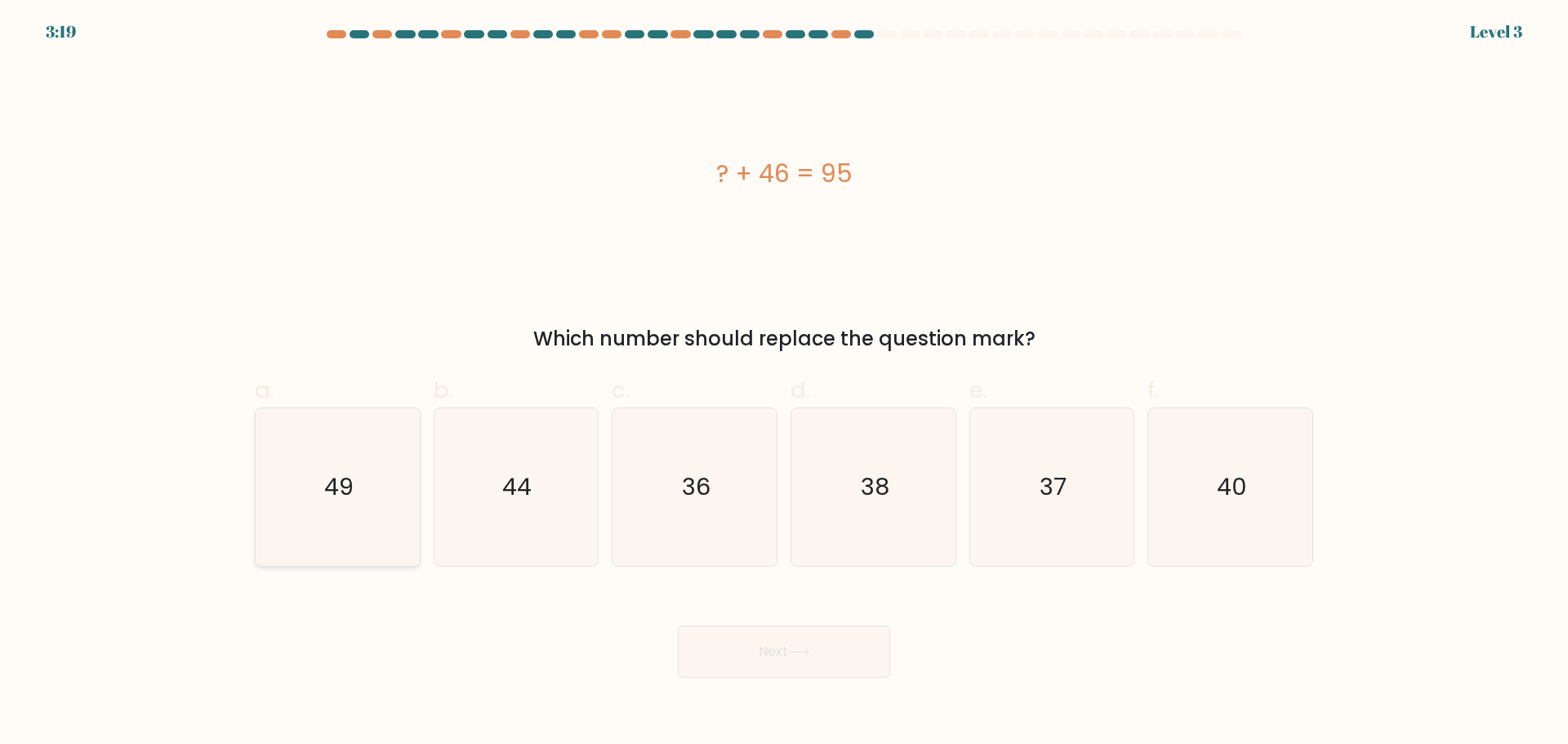
click at [390, 506] on icon "49" at bounding box center [337, 487] width 157 height 157
click at [784, 383] on input "a. 49" at bounding box center [784, 377] width 1 height 10
radio input "true"
click at [770, 668] on button "Next" at bounding box center [784, 652] width 213 height 53
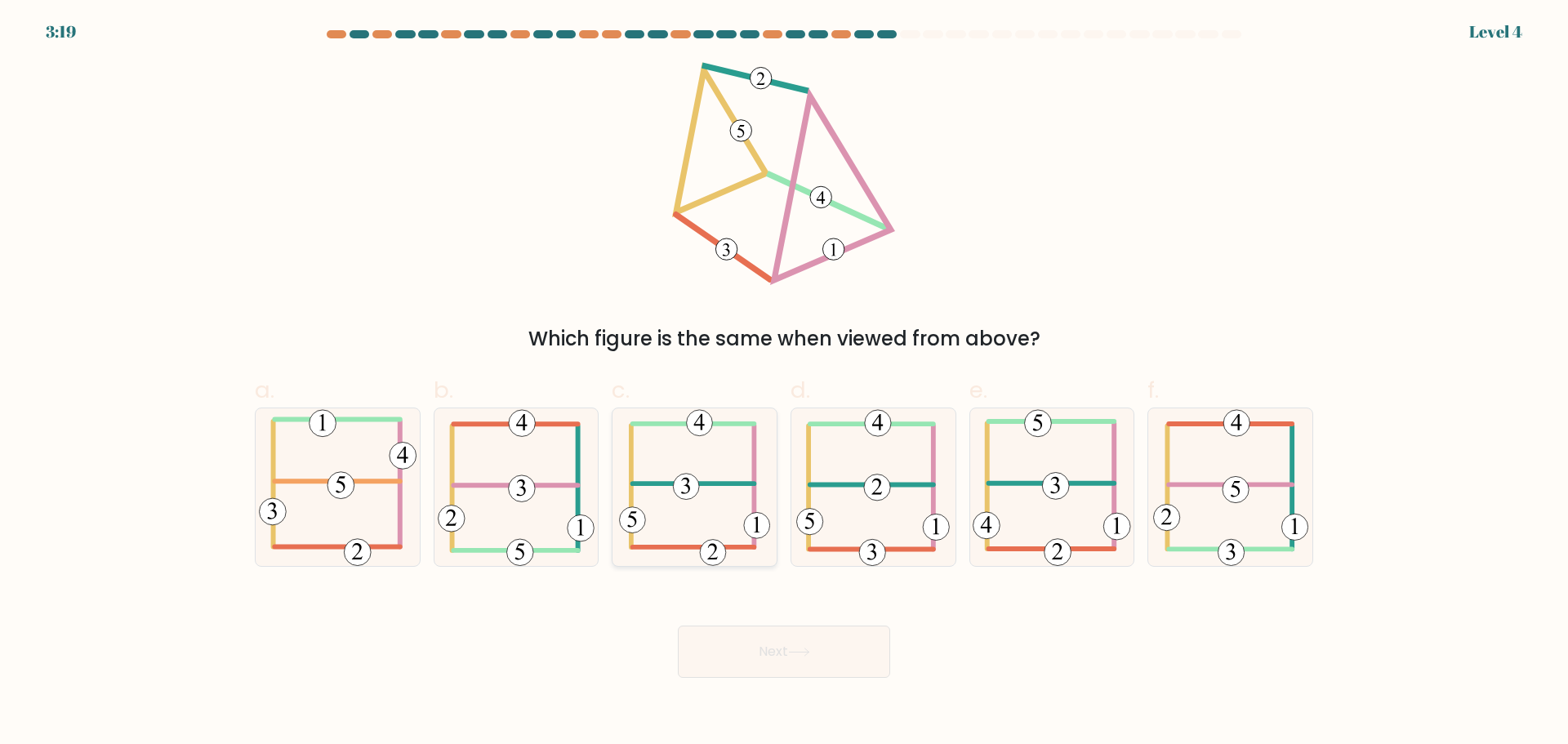
click at [681, 495] on 594 at bounding box center [686, 485] width 26 height 26
click at [784, 383] on input "c." at bounding box center [784, 377] width 1 height 10
radio input "true"
click at [777, 623] on div "Next" at bounding box center [784, 631] width 1078 height 91
click at [787, 648] on button "Next" at bounding box center [784, 652] width 213 height 53
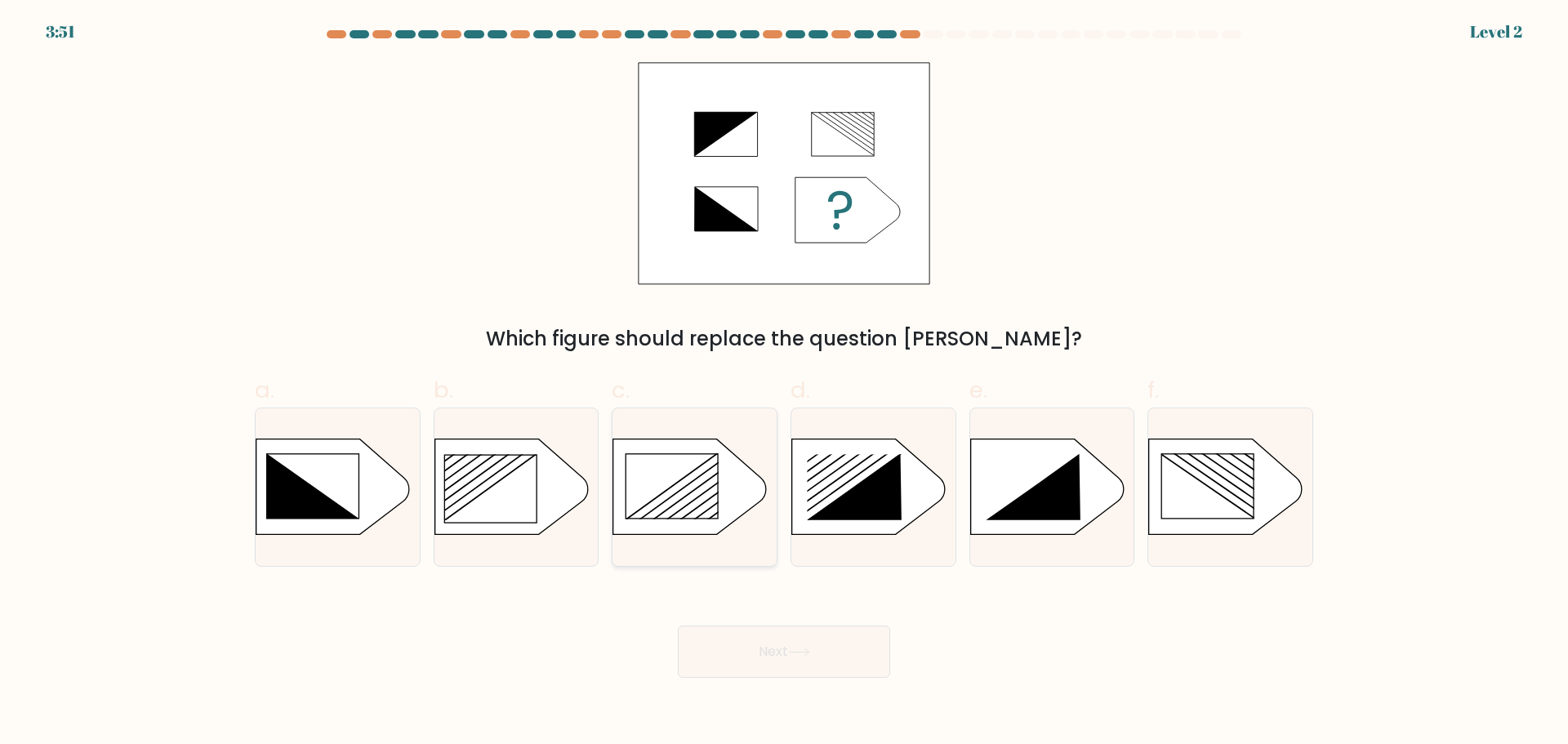
click at [664, 506] on rect at bounding box center [672, 486] width 92 height 65
click at [784, 383] on input "c." at bounding box center [784, 377] width 1 height 10
radio input "true"
click at [783, 641] on button "Next" at bounding box center [784, 652] width 213 height 53
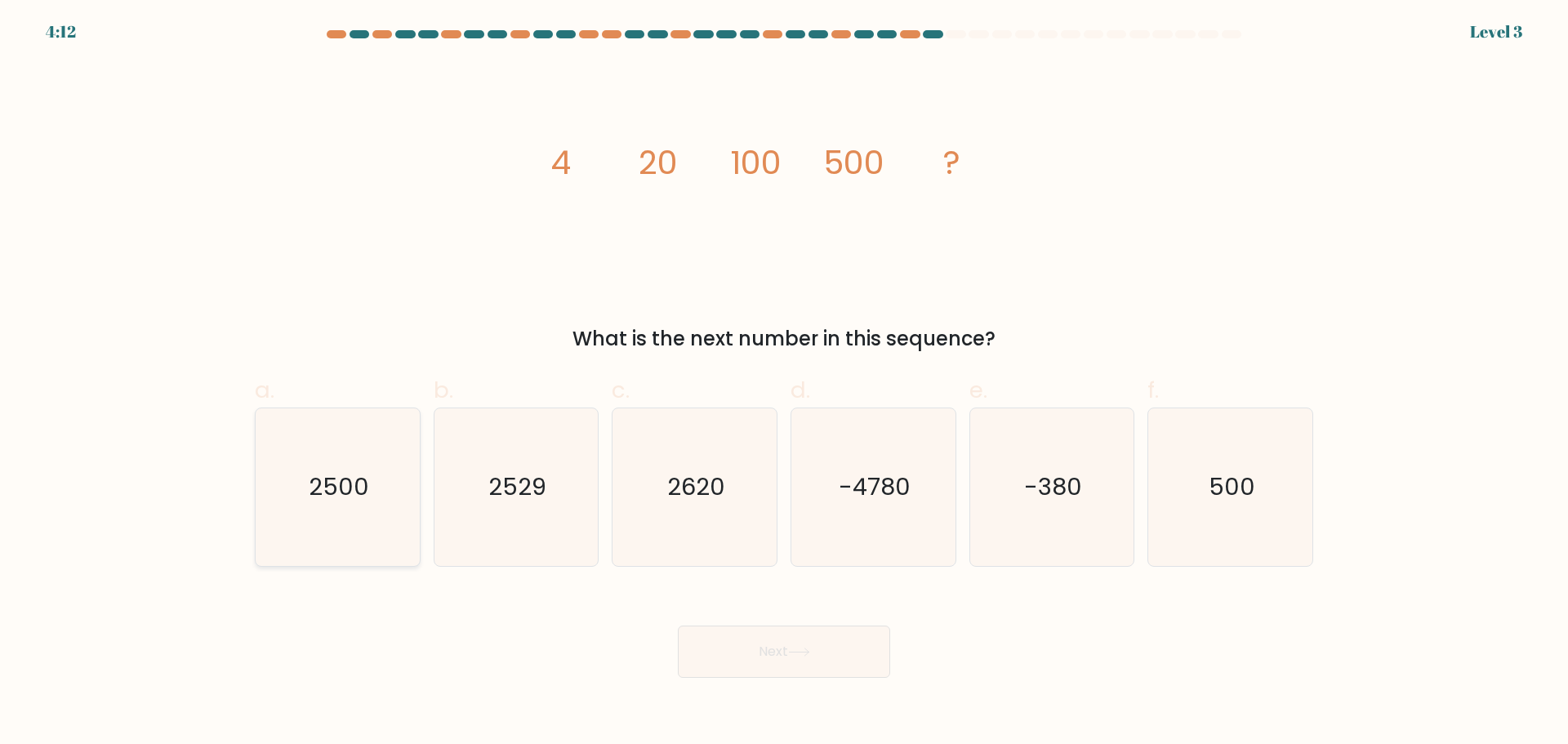
click at [360, 500] on text "2500" at bounding box center [338, 486] width 60 height 32
click at [784, 383] on input "a. 2500" at bounding box center [784, 377] width 1 height 10
radio input "true"
click at [703, 641] on button "Next" at bounding box center [784, 652] width 213 height 53
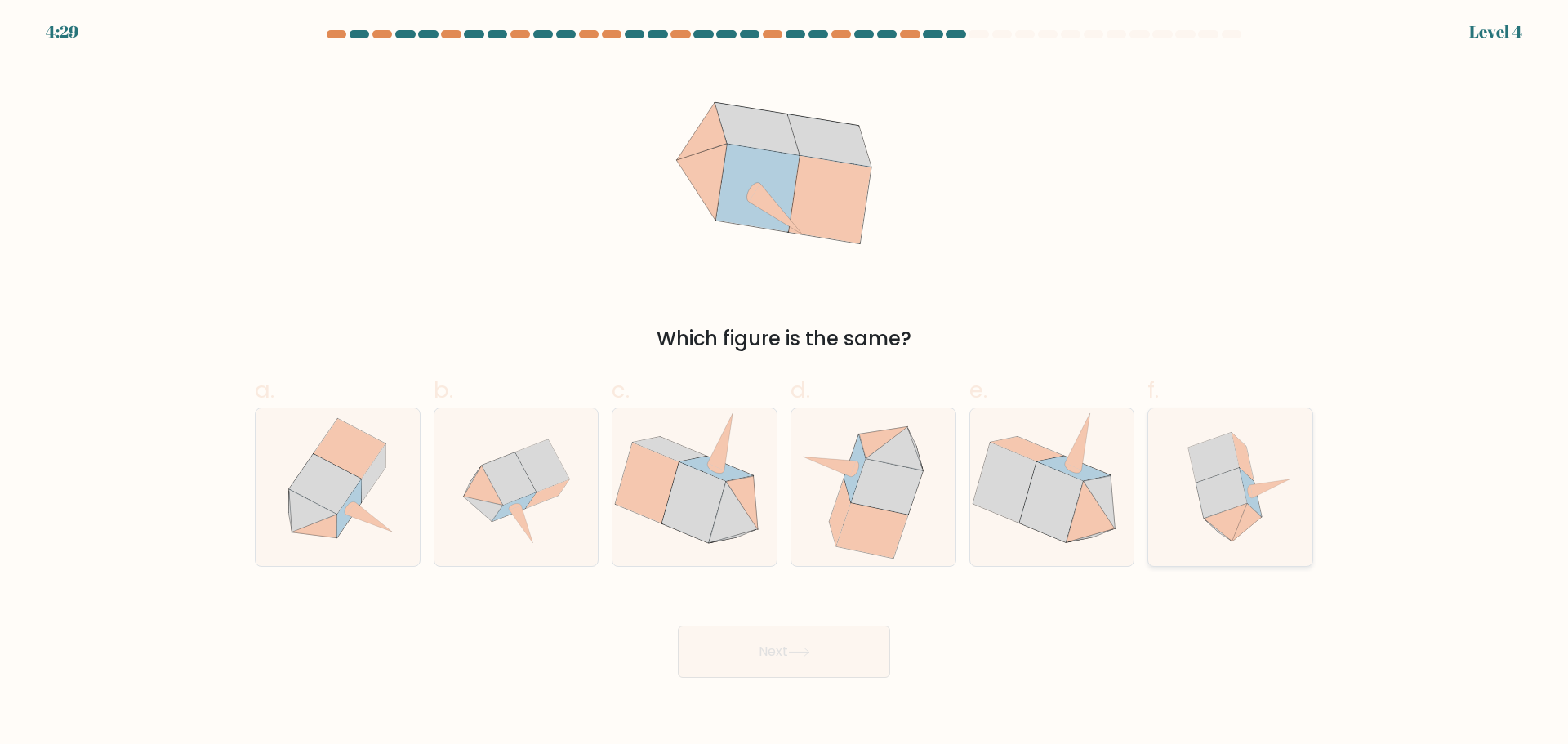
click at [1220, 481] on icon at bounding box center [1220, 493] width 51 height 50
click at [785, 383] on input "f." at bounding box center [784, 377] width 1 height 10
radio input "true"
click at [779, 635] on button "Next" at bounding box center [784, 652] width 213 height 53
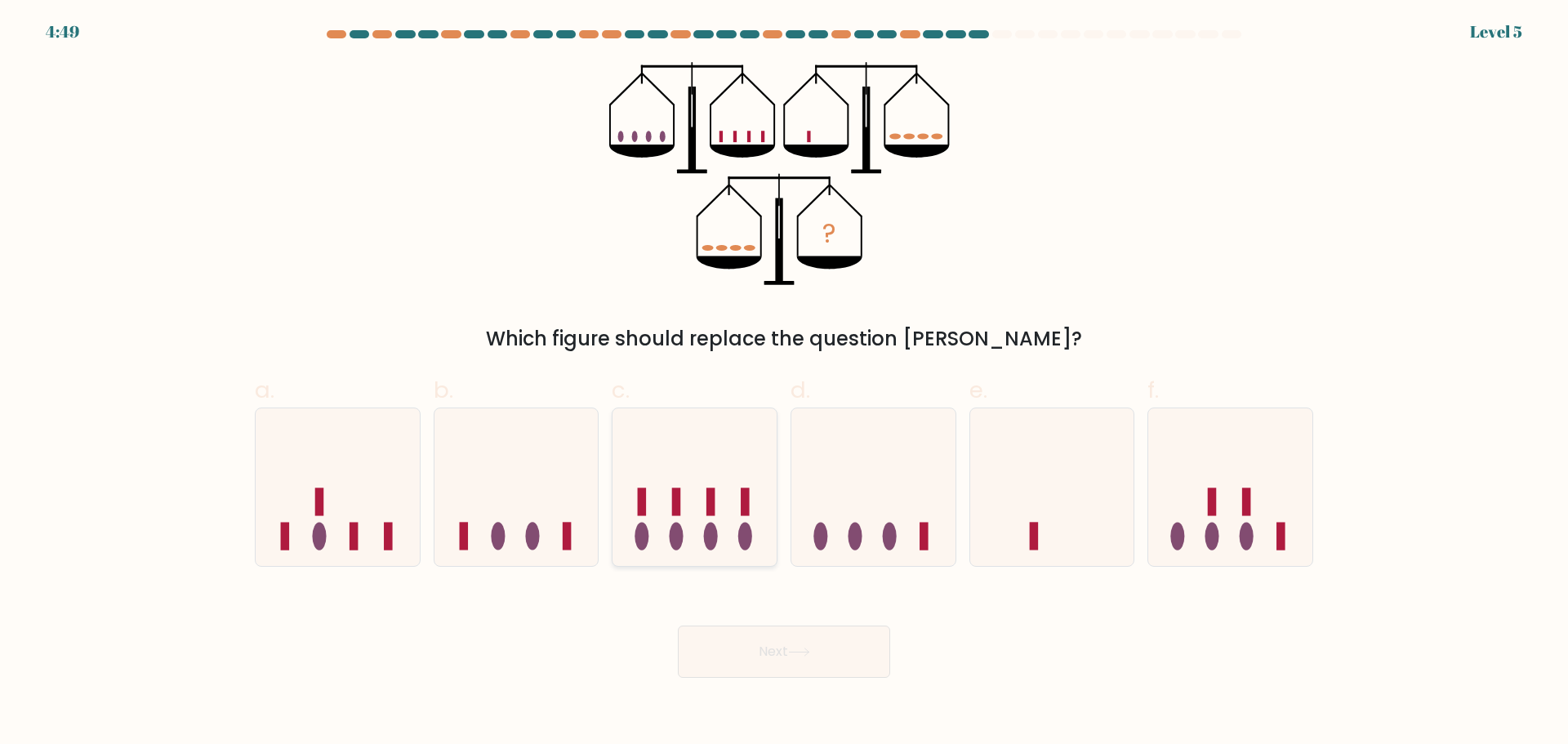
click at [692, 535] on icon at bounding box center [694, 486] width 165 height 136
click at [784, 383] on input "c." at bounding box center [784, 377] width 1 height 10
radio input "true"
click at [765, 655] on button "Next" at bounding box center [784, 652] width 213 height 53
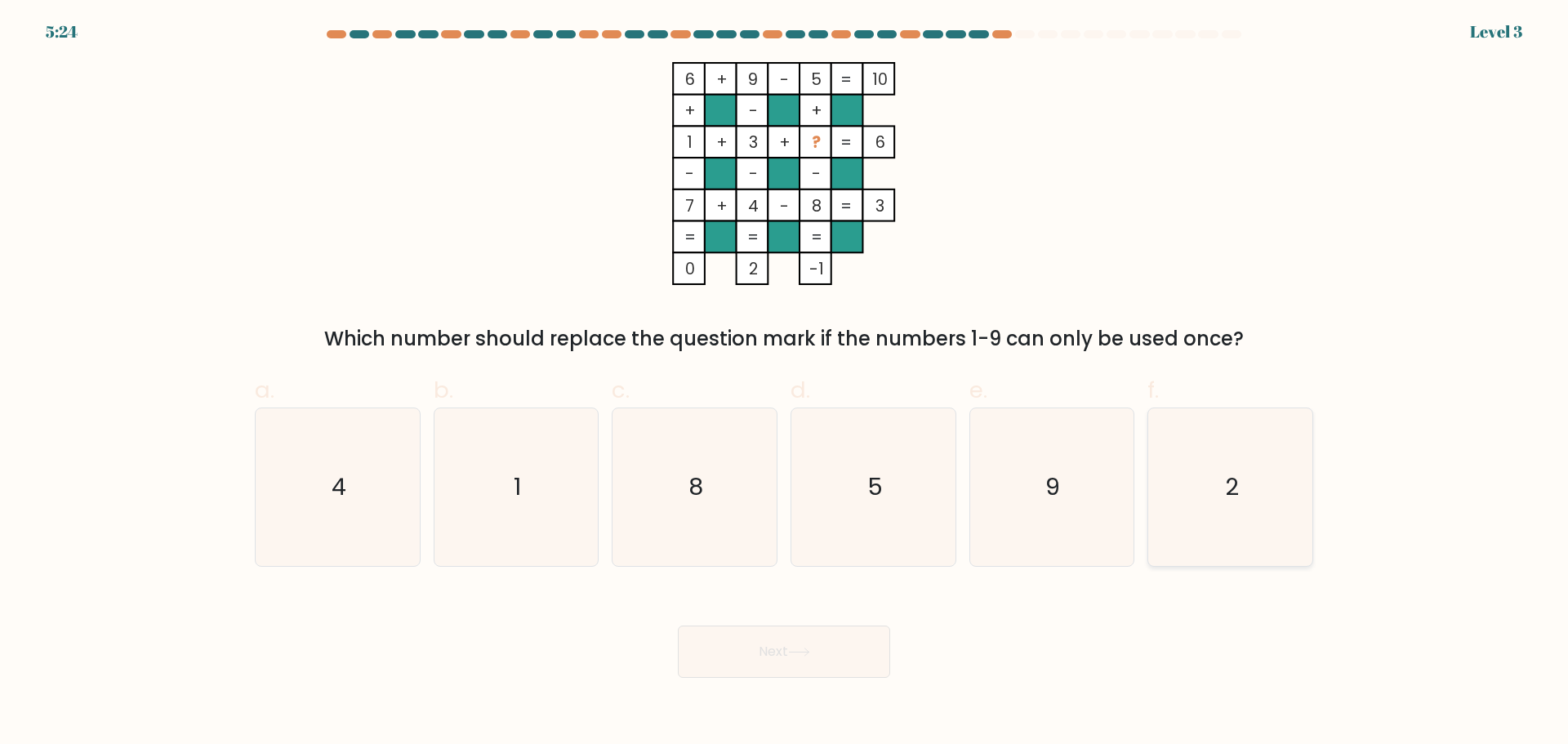
click at [1247, 465] on icon "2" at bounding box center [1230, 487] width 157 height 157
click at [785, 383] on input "f. 2" at bounding box center [784, 377] width 1 height 10
radio input "true"
click at [810, 653] on icon at bounding box center [799, 652] width 22 height 9
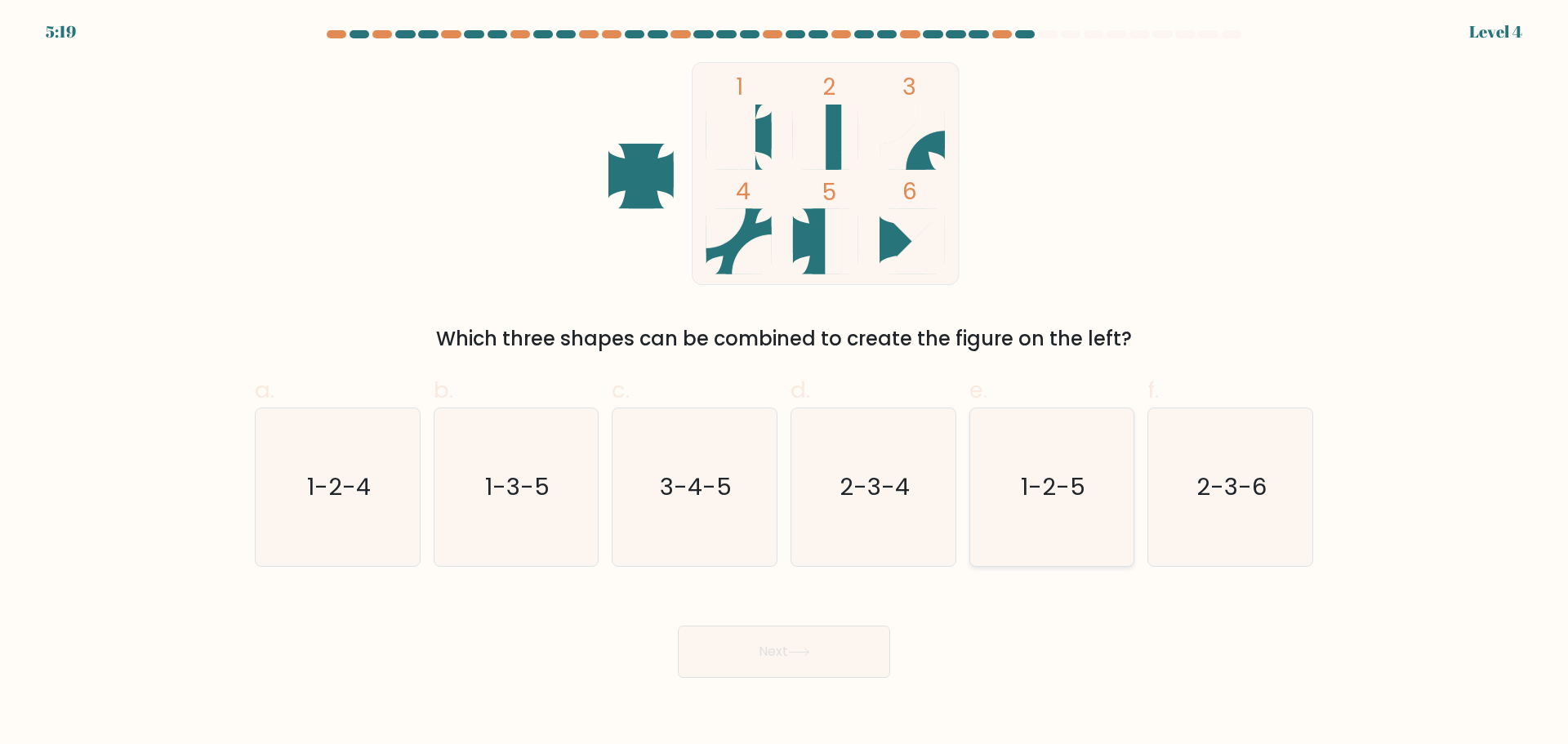
drag, startPoint x: 1038, startPoint y: 488, endPoint x: 1030, endPoint y: 502, distance: 16.1
click at [1036, 491] on text "1-2-5" at bounding box center [1053, 486] width 65 height 32
click at [808, 640] on button "Next" at bounding box center [784, 652] width 213 height 53
click at [828, 642] on button "Next" at bounding box center [784, 652] width 213 height 53
click at [811, 409] on icon "2-3-4" at bounding box center [873, 487] width 157 height 157
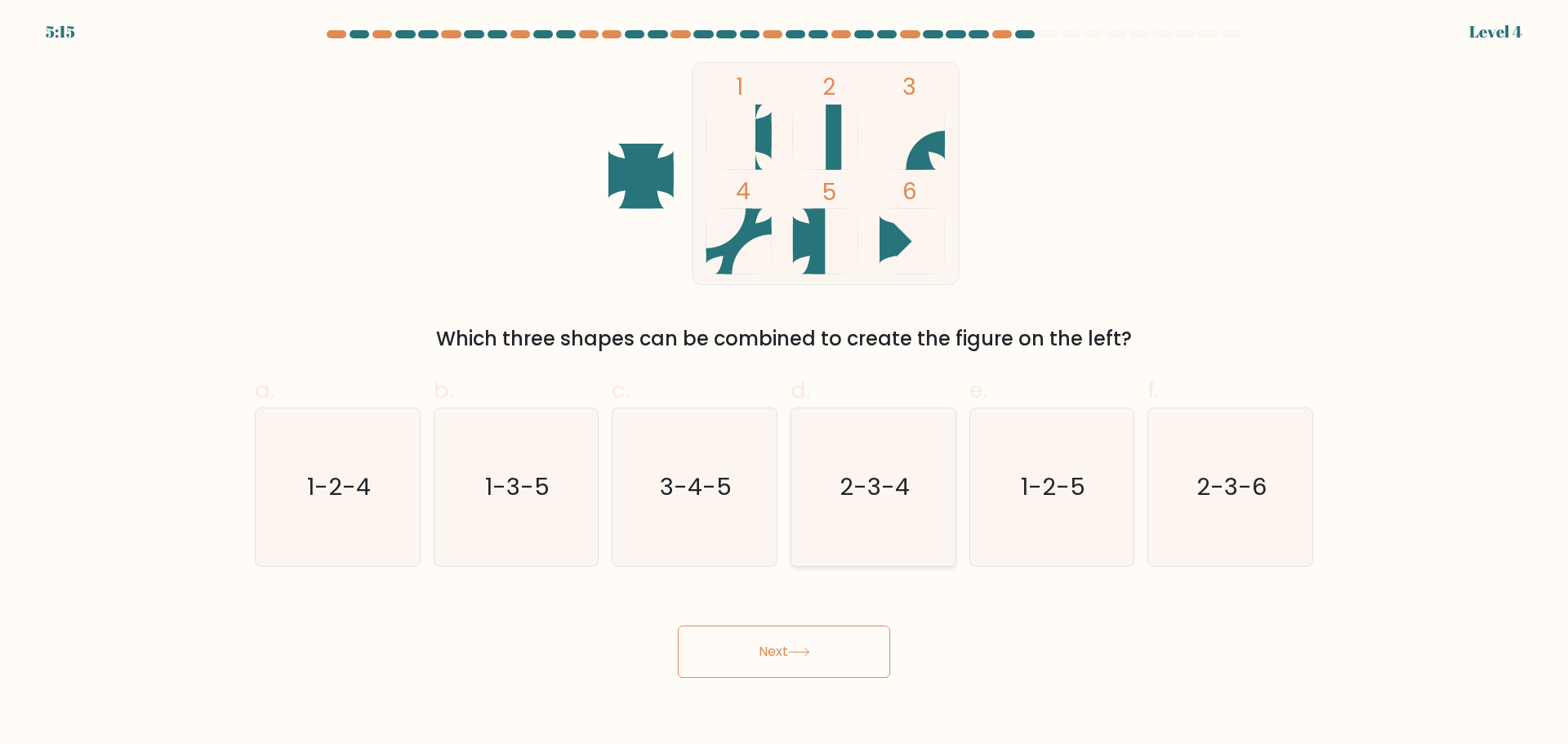
click at [785, 383] on input "d. 2-3-4" at bounding box center [784, 377] width 1 height 10
radio input "true"
click at [1000, 500] on icon "1-2-5" at bounding box center [1051, 487] width 157 height 157
click at [785, 383] on input "e. 1-2-5" at bounding box center [784, 377] width 1 height 10
radio input "true"
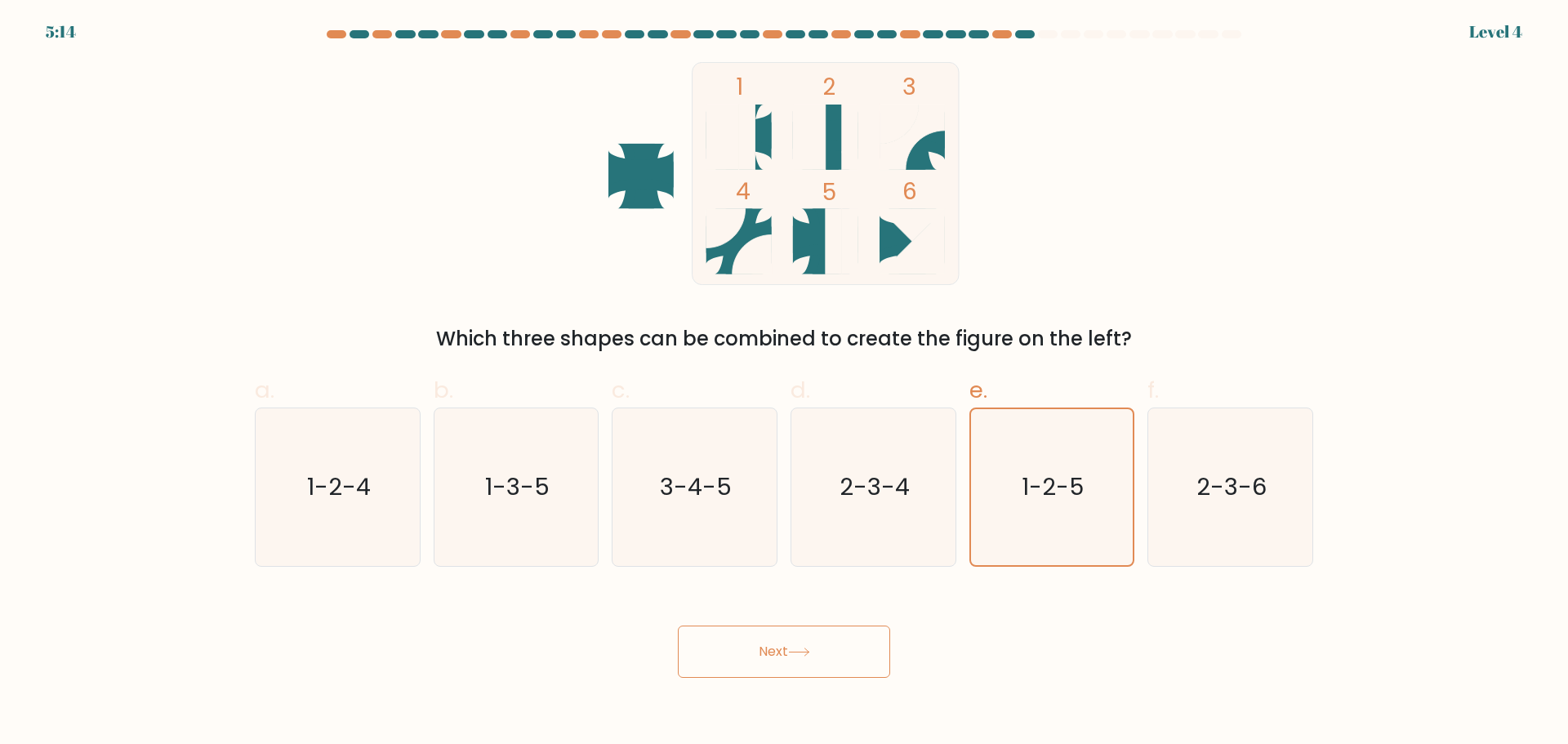
click at [783, 667] on button "Next" at bounding box center [784, 652] width 213 height 53
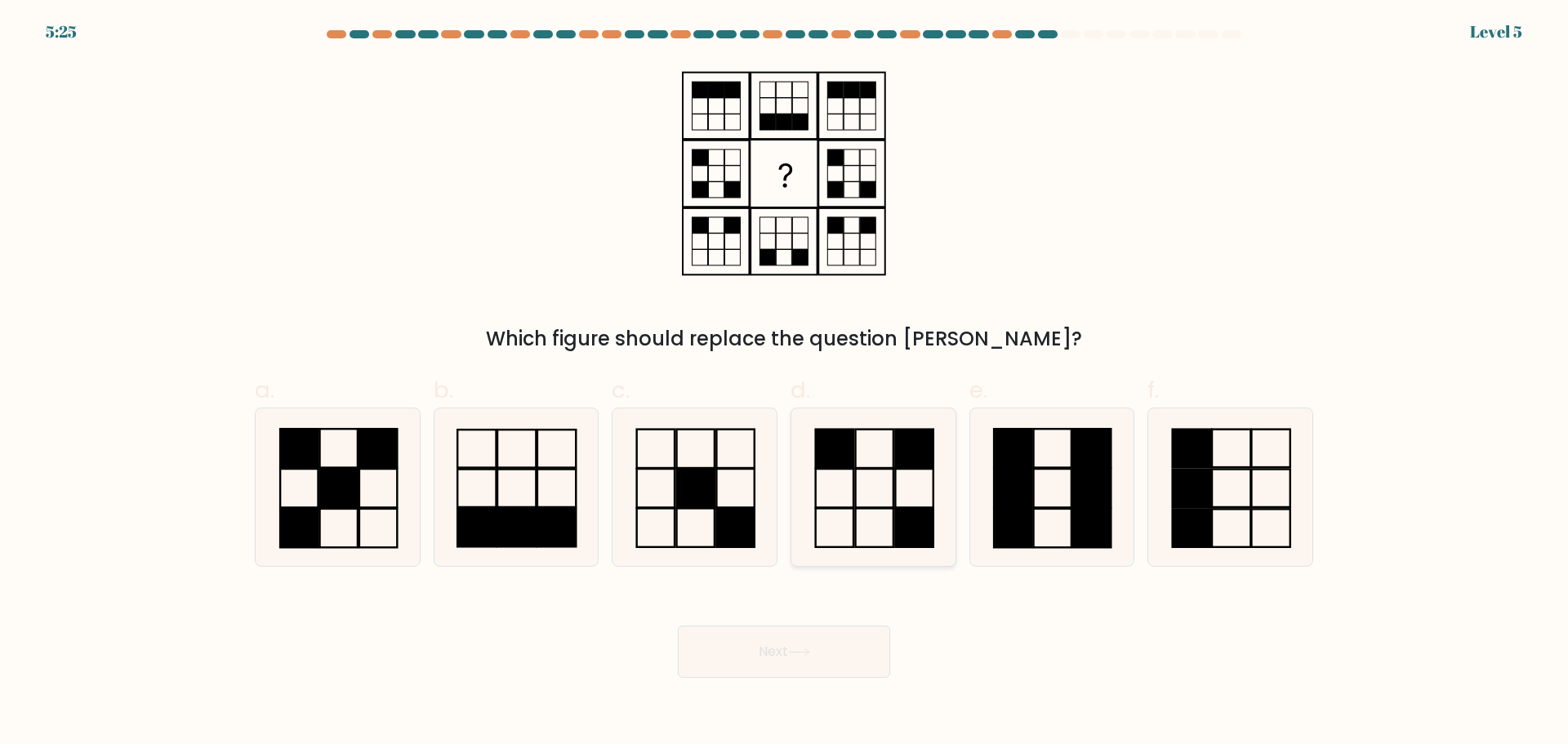
click at [860, 465] on icon at bounding box center [873, 487] width 157 height 157
click at [785, 383] on input "d." at bounding box center [784, 377] width 1 height 10
radio input "true"
click at [759, 653] on button "Next" at bounding box center [784, 652] width 213 height 53
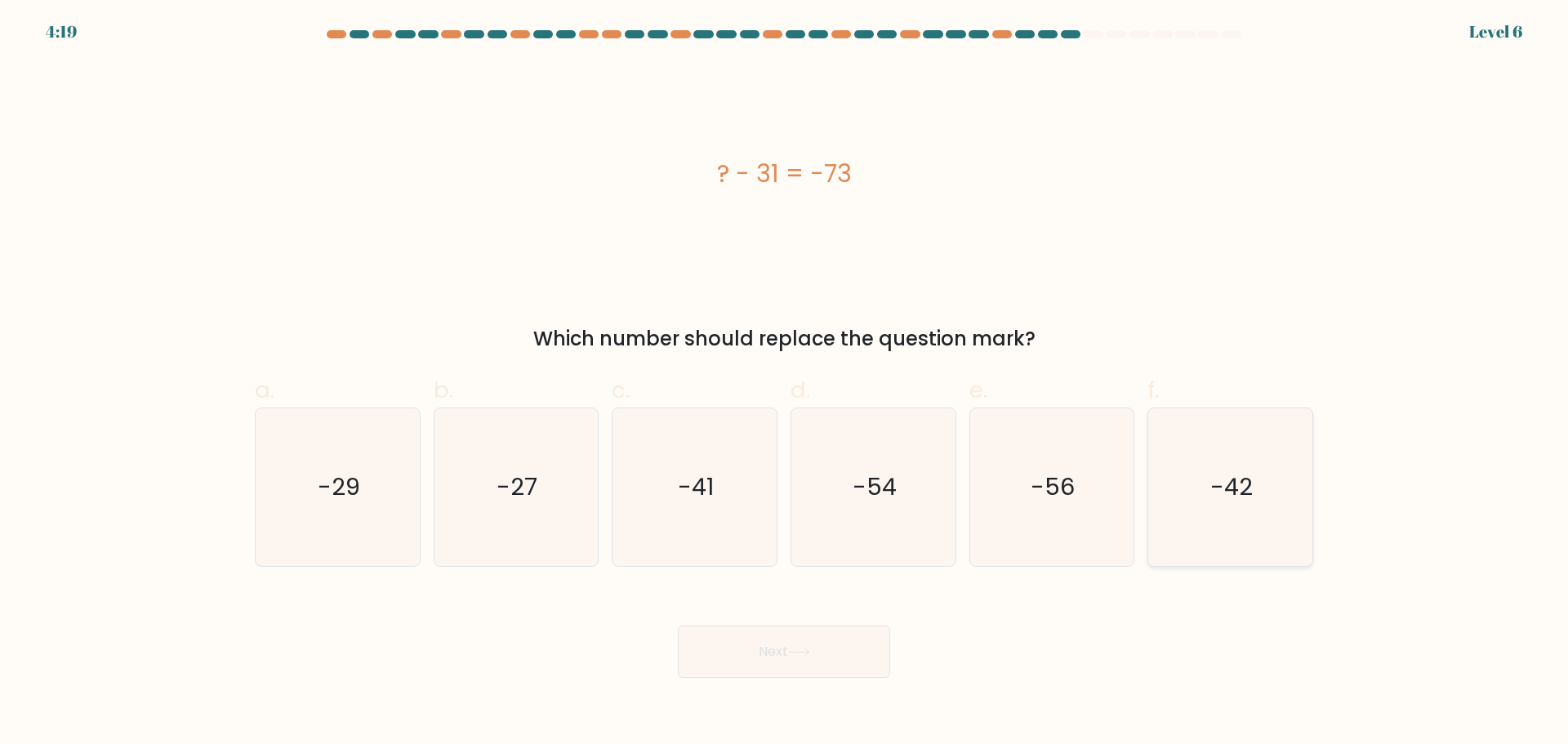
click at [1234, 480] on text "-42" at bounding box center [1232, 486] width 43 height 32
click at [785, 383] on input "f. -42" at bounding box center [784, 377] width 1 height 10
radio input "true"
click at [864, 649] on button "Next" at bounding box center [784, 652] width 213 height 53
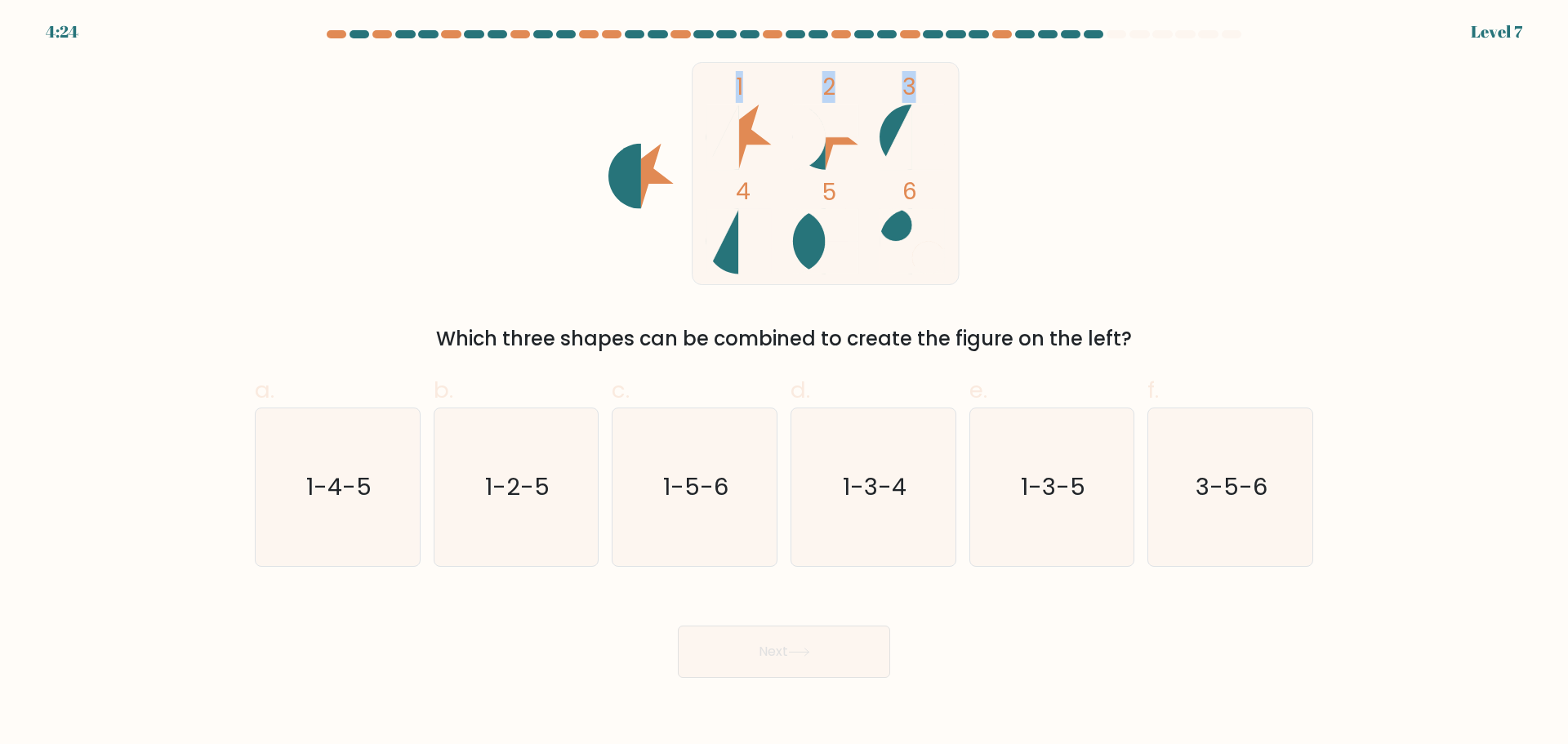
drag, startPoint x: 639, startPoint y: 143, endPoint x: 641, endPoint y: 206, distance: 63.0
click at [641, 206] on icon "1 2 3 4 5 6" at bounding box center [783, 173] width 439 height 223
click at [617, 230] on icon "1 2 3 4 5 6" at bounding box center [783, 173] width 439 height 223
click at [836, 499] on icon "1-3-4" at bounding box center [873, 487] width 157 height 157
click at [785, 383] on input "d. 1-3-4" at bounding box center [784, 377] width 1 height 10
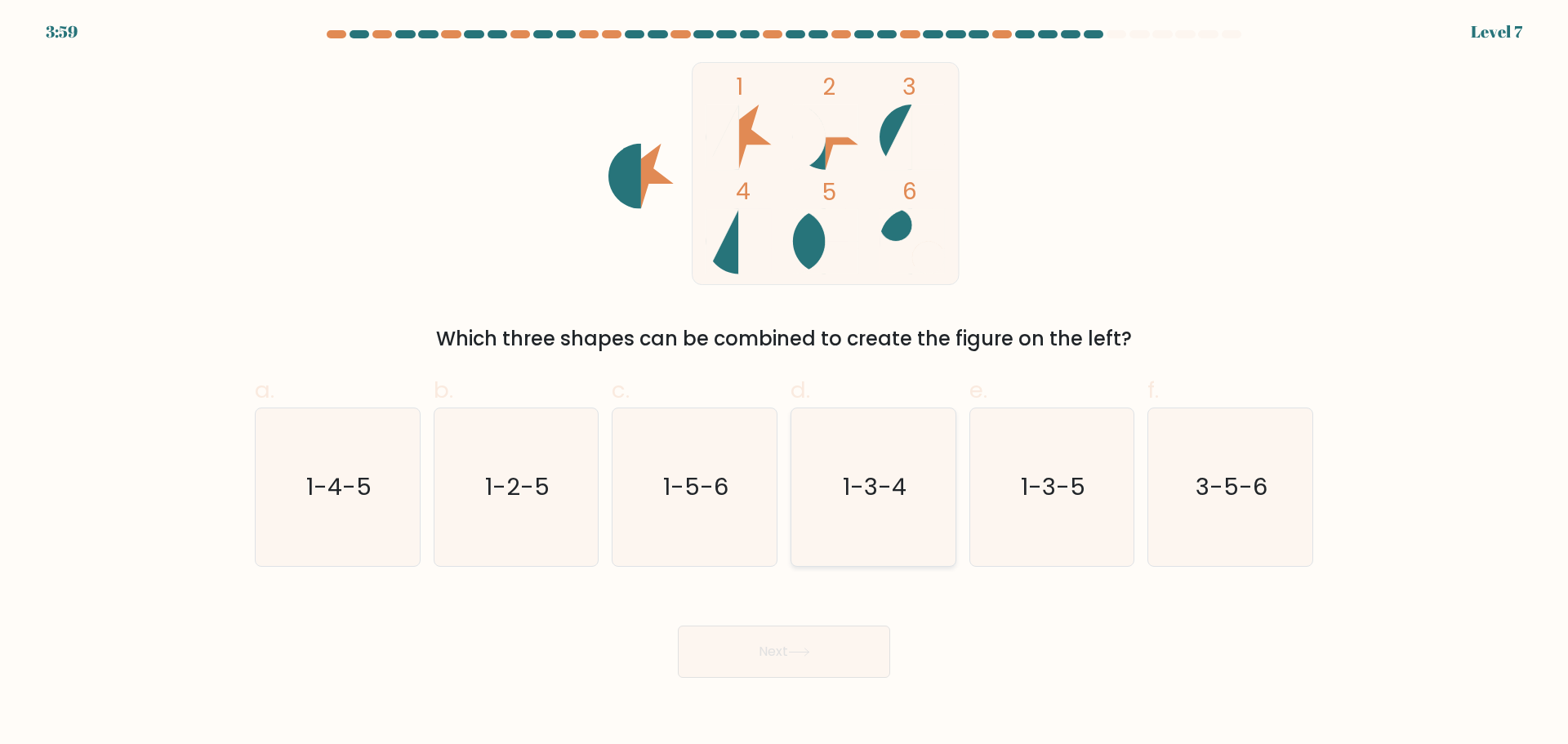
radio input "true"
click at [815, 647] on button "Next" at bounding box center [784, 652] width 213 height 53
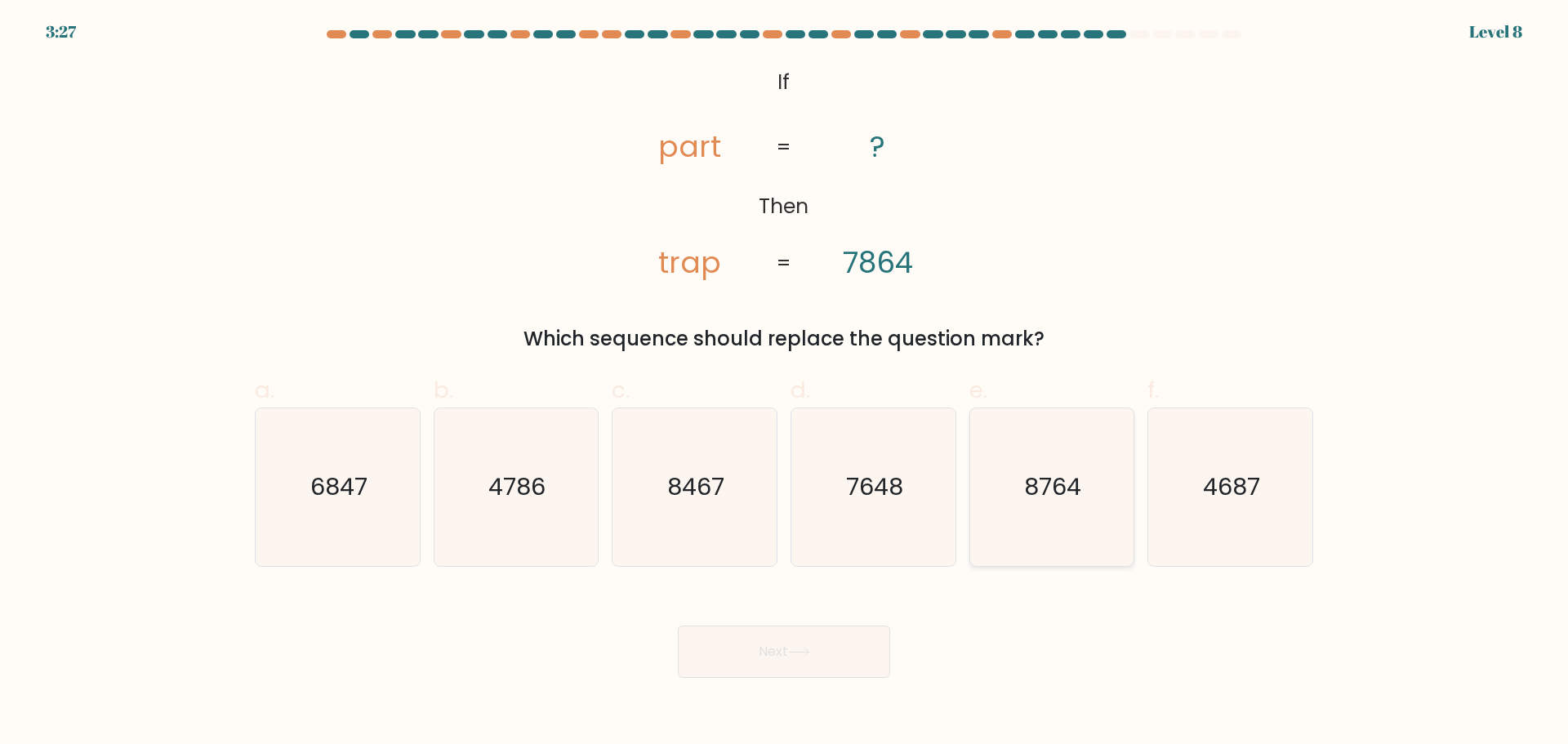
click at [1056, 497] on text "8764" at bounding box center [1053, 486] width 57 height 32
click at [785, 383] on input "e. 8764" at bounding box center [784, 377] width 1 height 10
radio input "true"
click at [827, 642] on button "Next" at bounding box center [784, 652] width 213 height 53
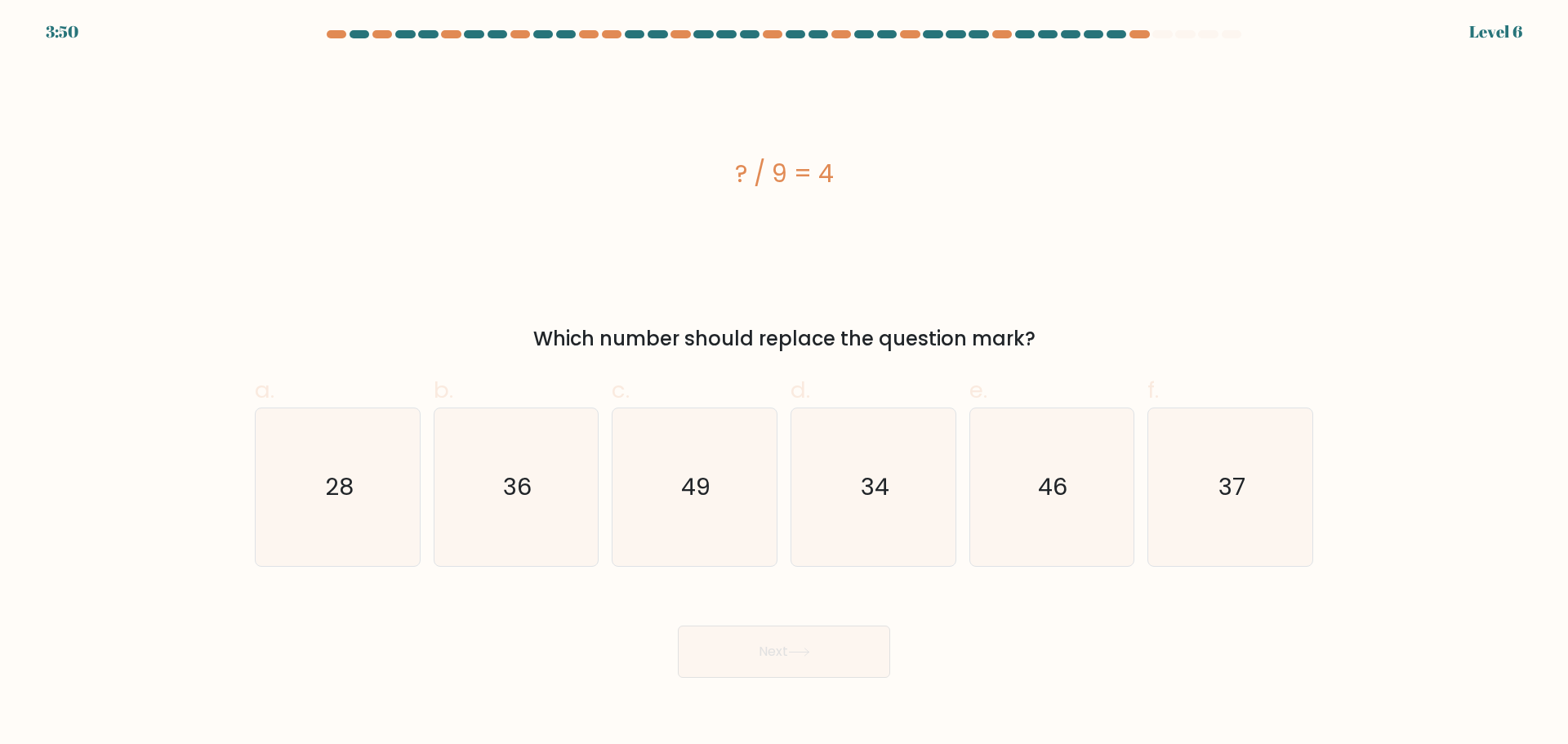
click at [252, 479] on div "a. 28" at bounding box center [337, 470] width 178 height 192
drag, startPoint x: 219, startPoint y: 451, endPoint x: 317, endPoint y: 482, distance: 102.8
click at [220, 453] on form "a." at bounding box center [784, 354] width 1568 height 647
click at [317, 482] on icon "28" at bounding box center [337, 487] width 157 height 157
click at [784, 383] on input "a. 28" at bounding box center [784, 377] width 1 height 10
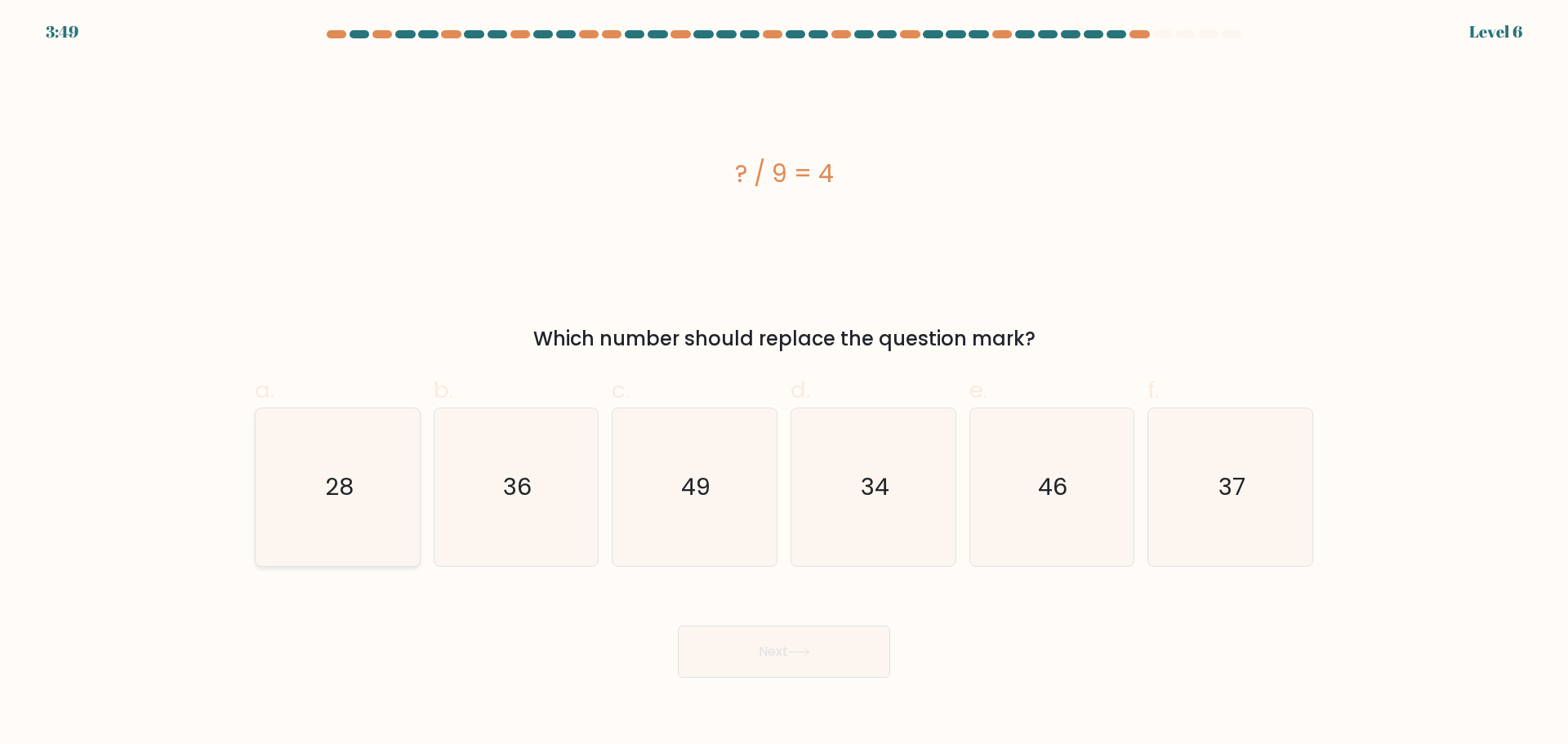
radio input "true"
drag, startPoint x: 771, startPoint y: 665, endPoint x: 787, endPoint y: 662, distance: 16.3
click at [774, 665] on button "Next" at bounding box center [784, 652] width 213 height 53
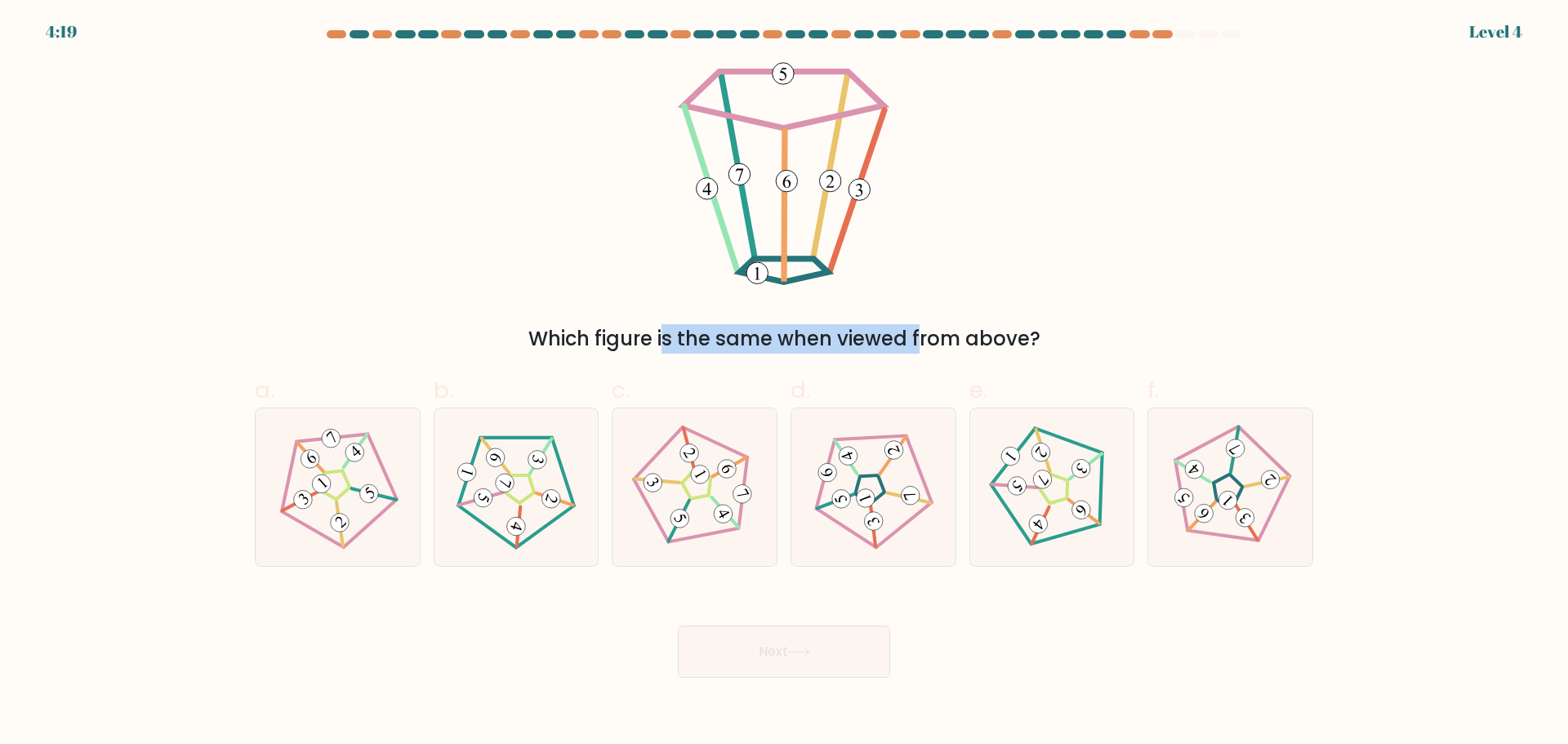
drag, startPoint x: 788, startPoint y: 274, endPoint x: 772, endPoint y: 305, distance: 34.9
click at [772, 305] on div "Which figure is the same when viewed from above?" at bounding box center [784, 207] width 1078 height 291
click at [824, 290] on div "Which figure is the same when viewed from above?" at bounding box center [784, 207] width 1078 height 291
click at [890, 486] on icon at bounding box center [873, 486] width 126 height 126
click at [785, 383] on input "d." at bounding box center [784, 377] width 1 height 10
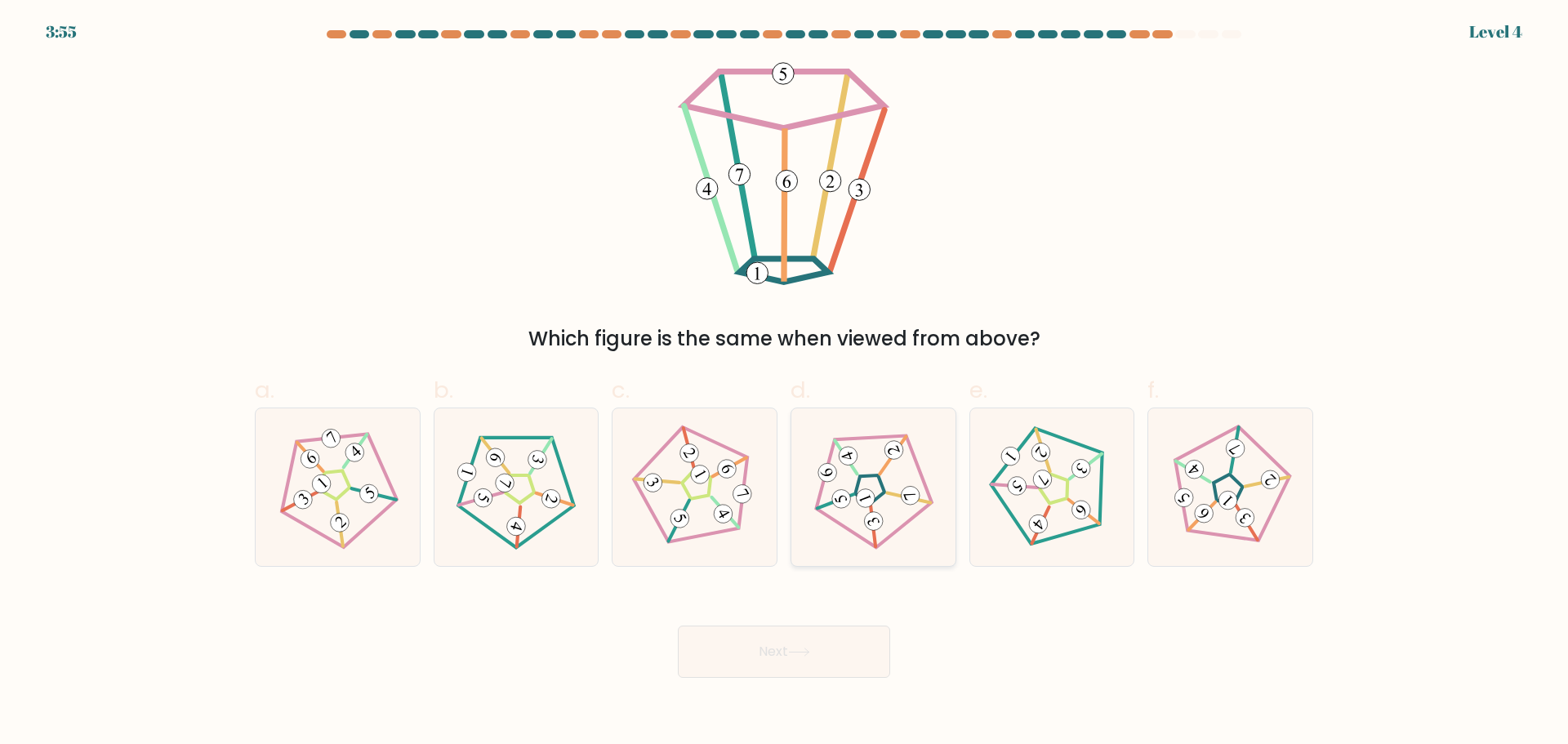
radio input "true"
click at [856, 655] on button "Next" at bounding box center [784, 652] width 213 height 53
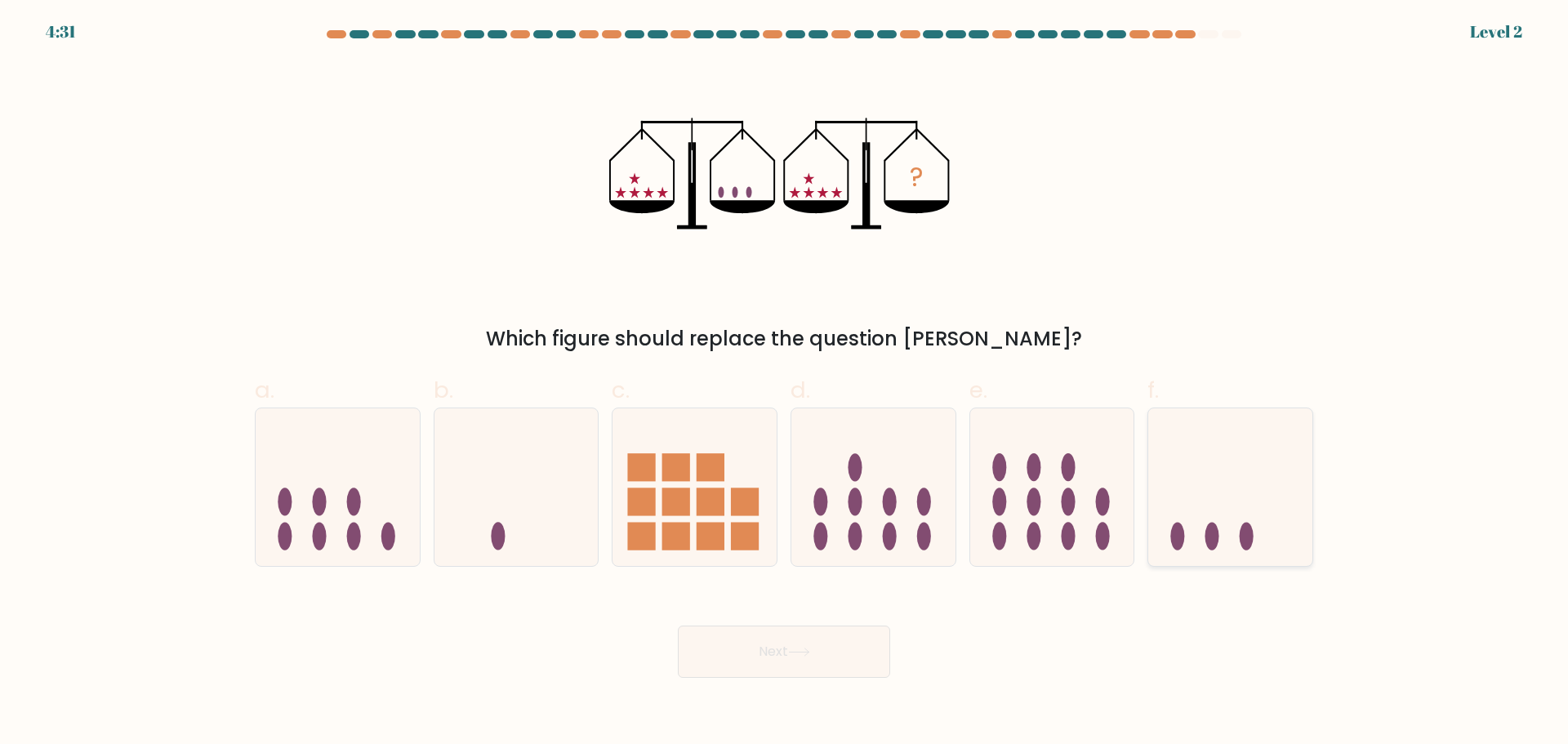
click at [1238, 555] on div at bounding box center [1230, 487] width 165 height 159
click at [785, 383] on input "f." at bounding box center [784, 377] width 1 height 10
radio input "true"
click at [860, 645] on button "Next" at bounding box center [784, 652] width 213 height 53
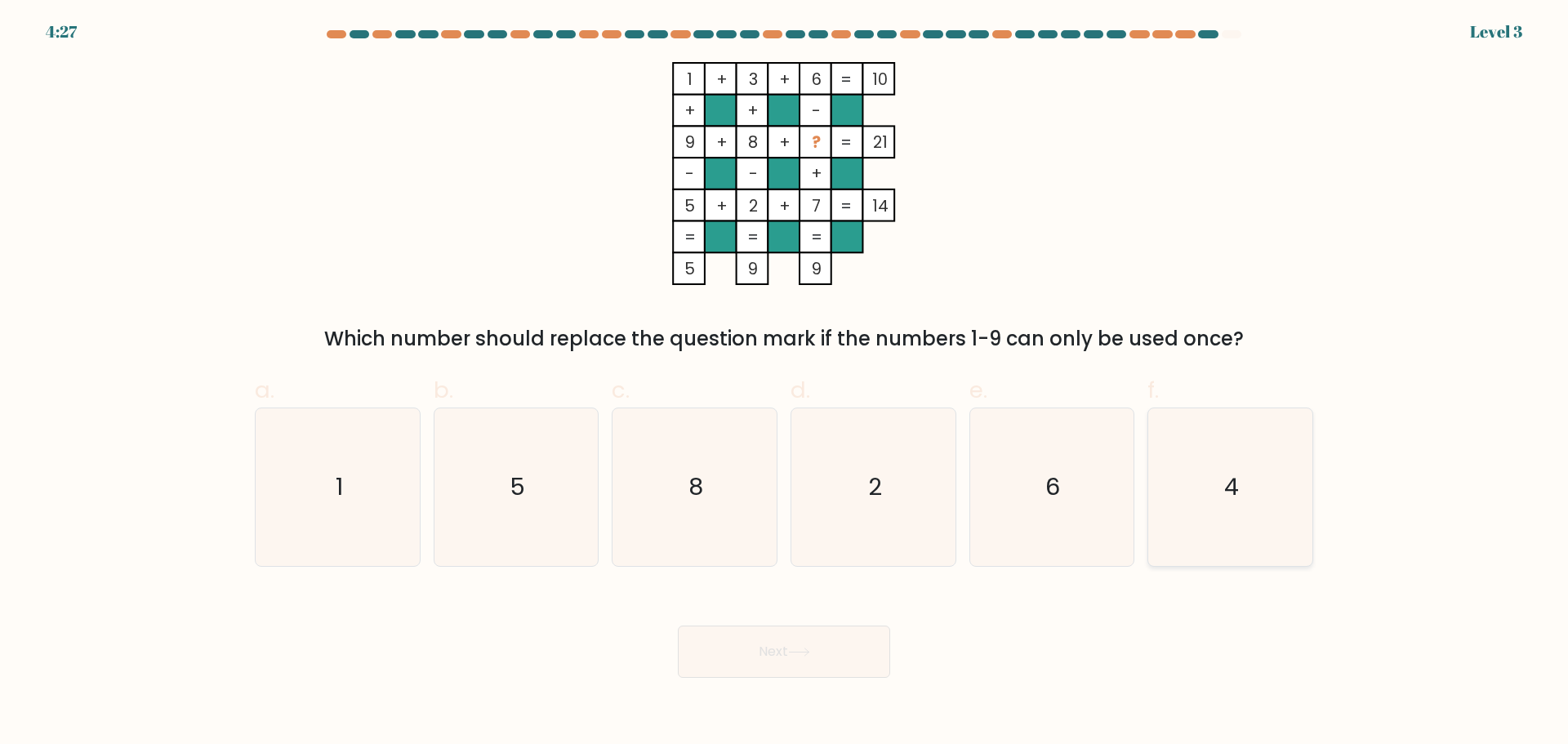
drag, startPoint x: 1258, startPoint y: 515, endPoint x: 1258, endPoint y: 525, distance: 10.0
click at [1258, 517] on icon "4" at bounding box center [1230, 487] width 157 height 157
click at [785, 383] on input "f. 4" at bounding box center [784, 377] width 1 height 10
radio input "true"
click at [850, 651] on button "Next" at bounding box center [784, 652] width 213 height 53
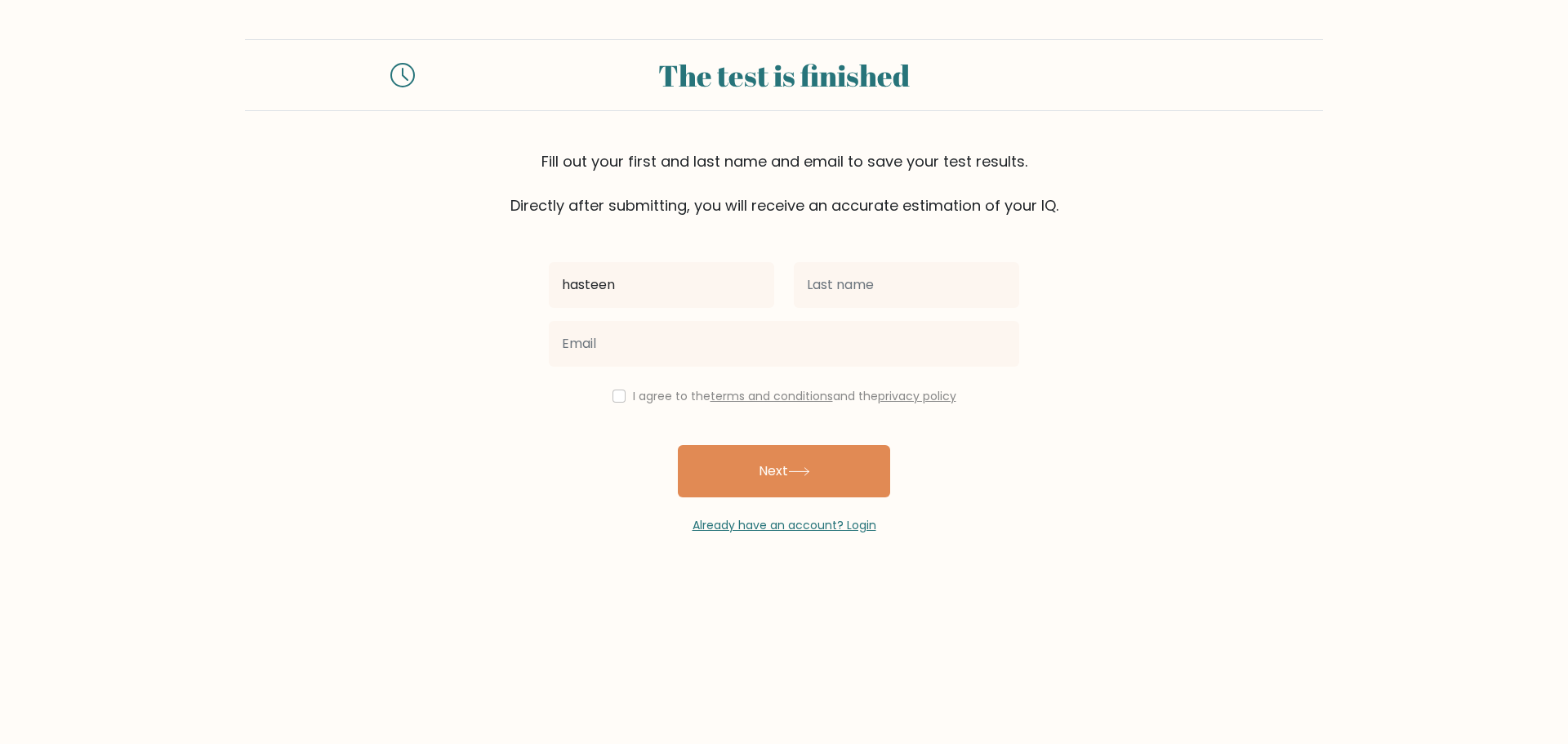
type input "hasteen"
click at [821, 277] on input "text" at bounding box center [906, 285] width 226 height 45
type input "[PERSON_NAME]"
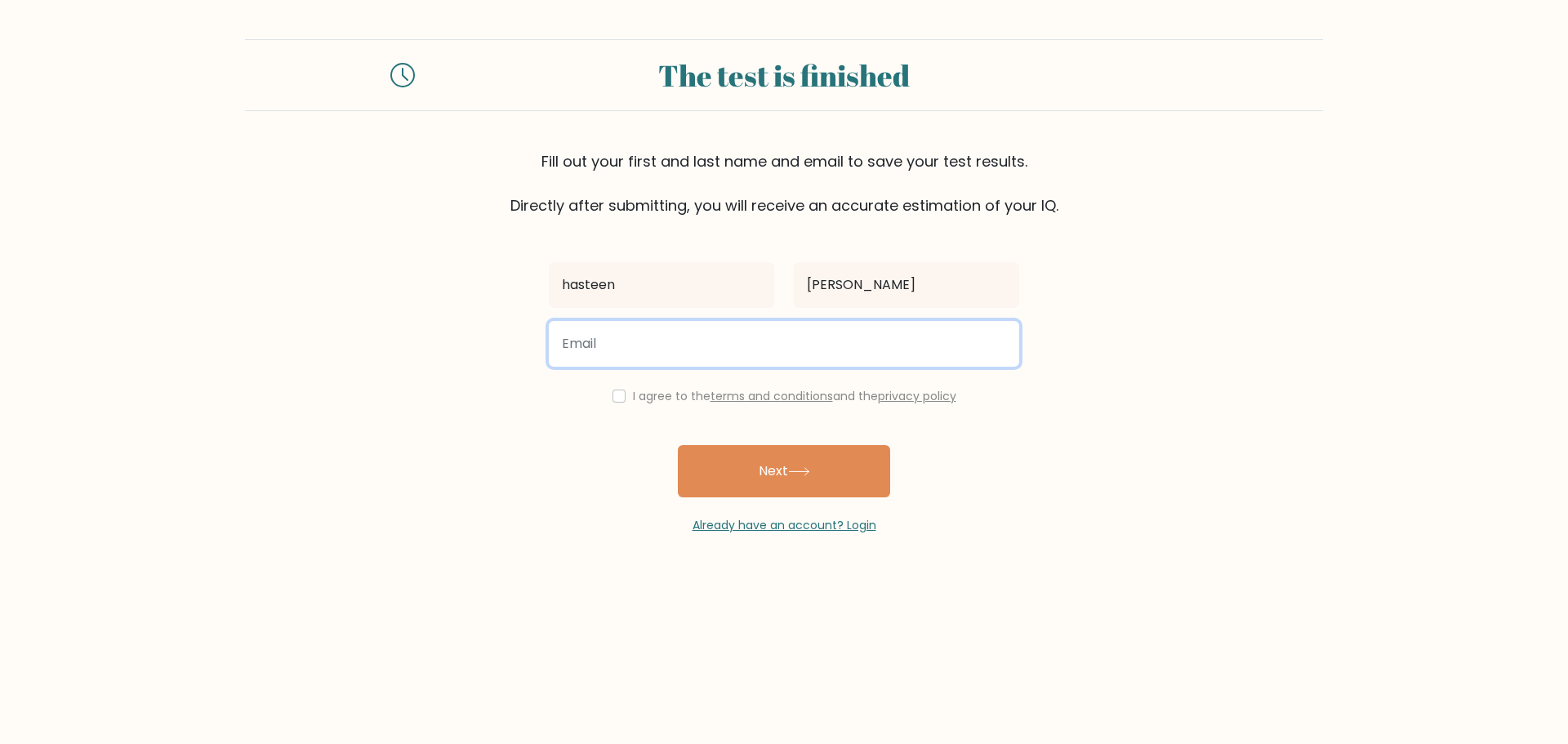
click at [763, 358] on input "email" at bounding box center [784, 343] width 471 height 45
